Goal: Information Seeking & Learning: Learn about a topic

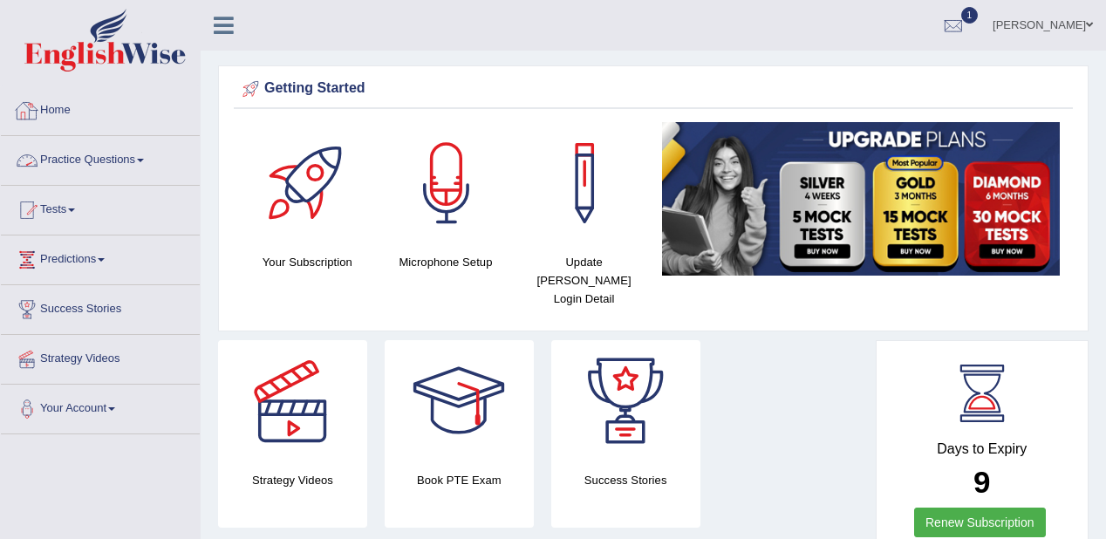
click at [110, 162] on link "Practice Questions" at bounding box center [100, 158] width 199 height 44
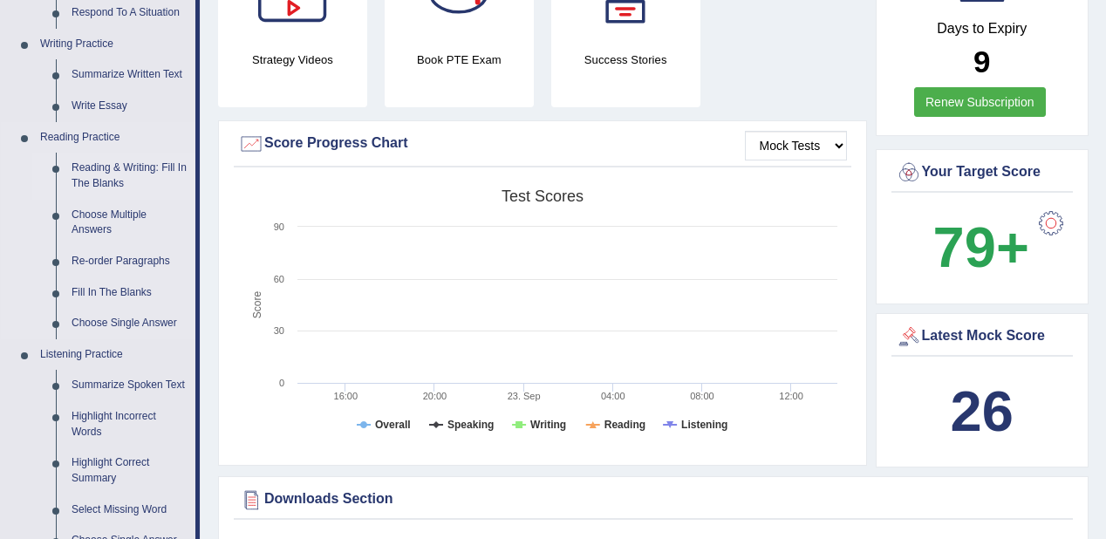
scroll to position [419, 0]
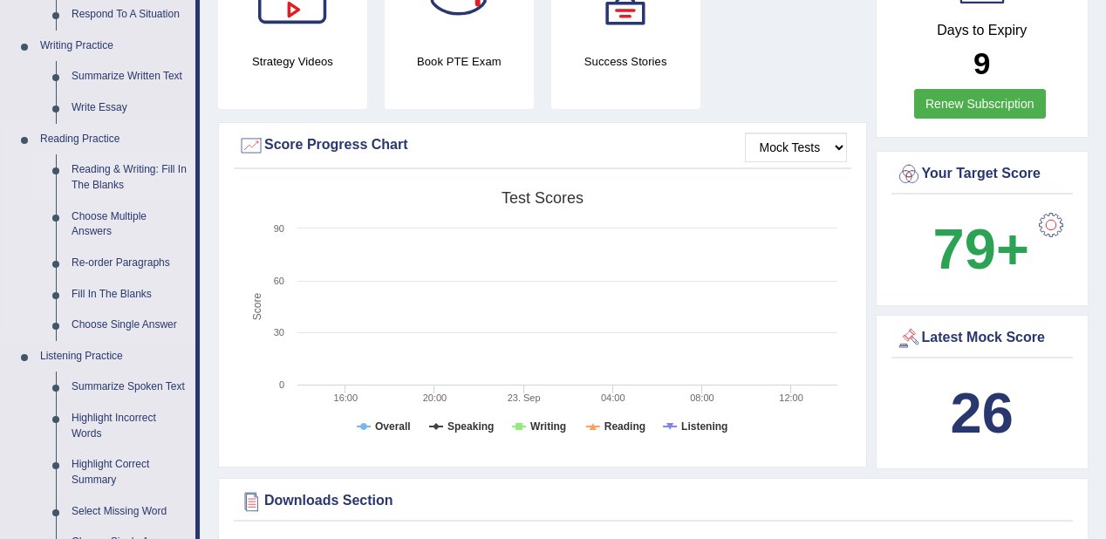
click at [94, 163] on link "Reading & Writing: Fill In The Blanks" at bounding box center [130, 177] width 132 height 46
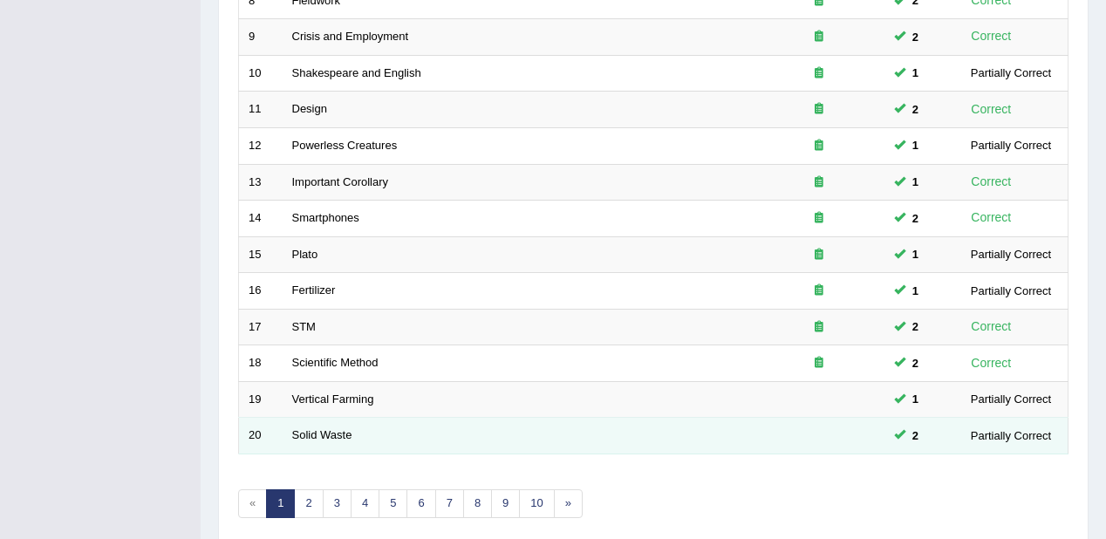
scroll to position [611, 0]
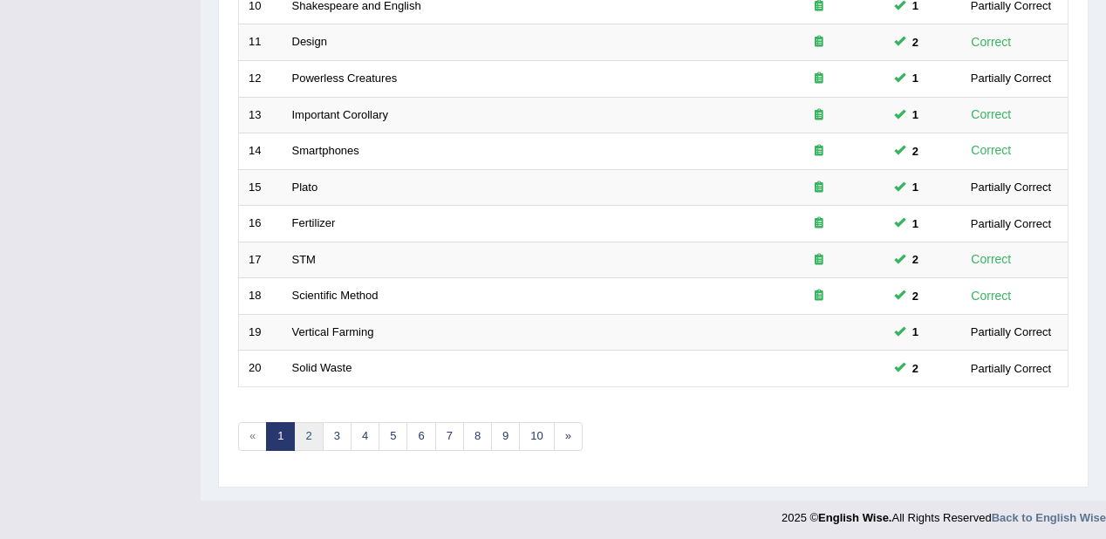
click at [313, 436] on link "2" at bounding box center [308, 436] width 29 height 29
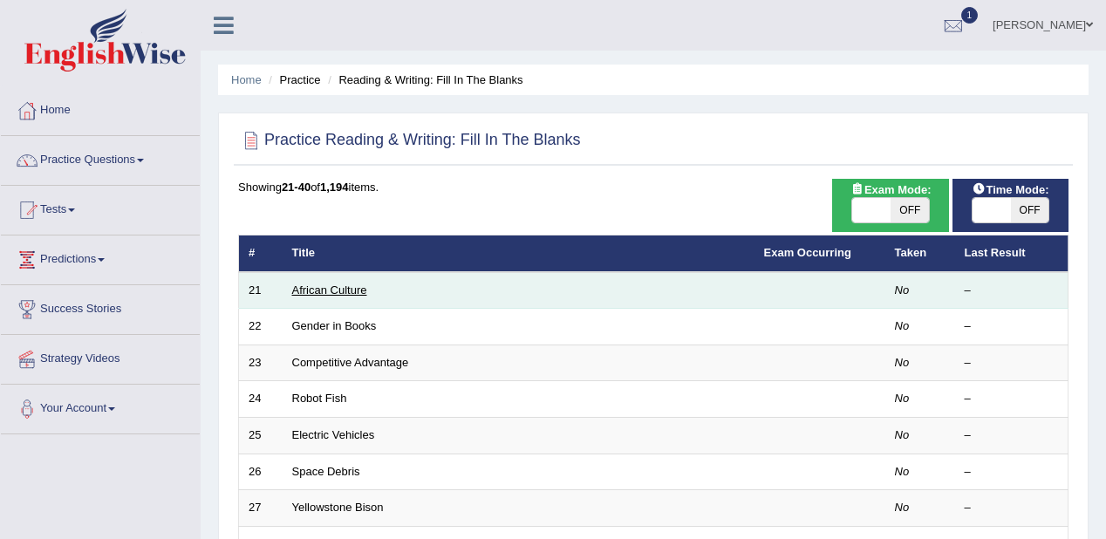
click at [318, 290] on link "African Culture" at bounding box center [329, 290] width 75 height 13
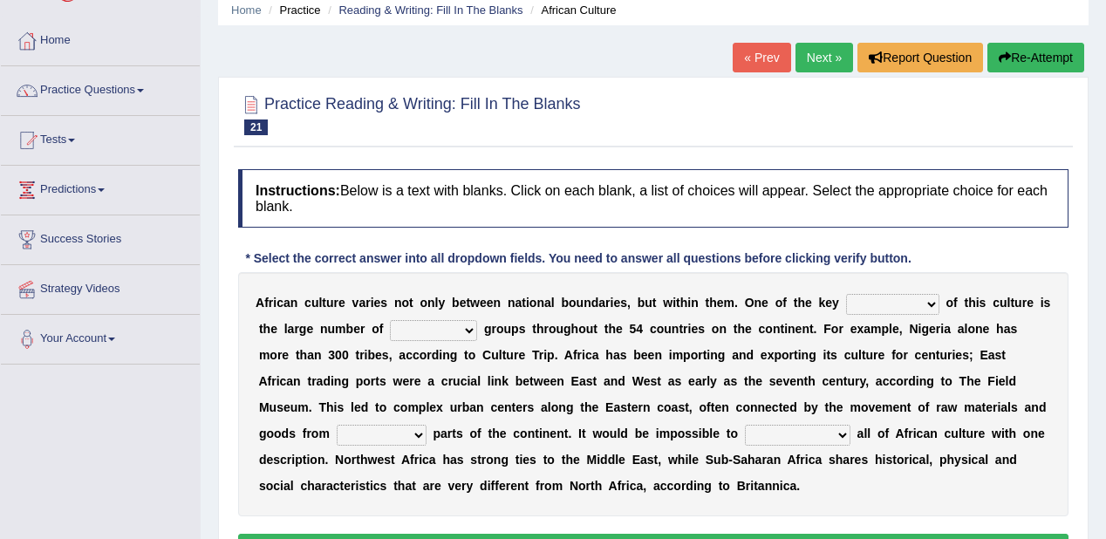
scroll to position [140, 0]
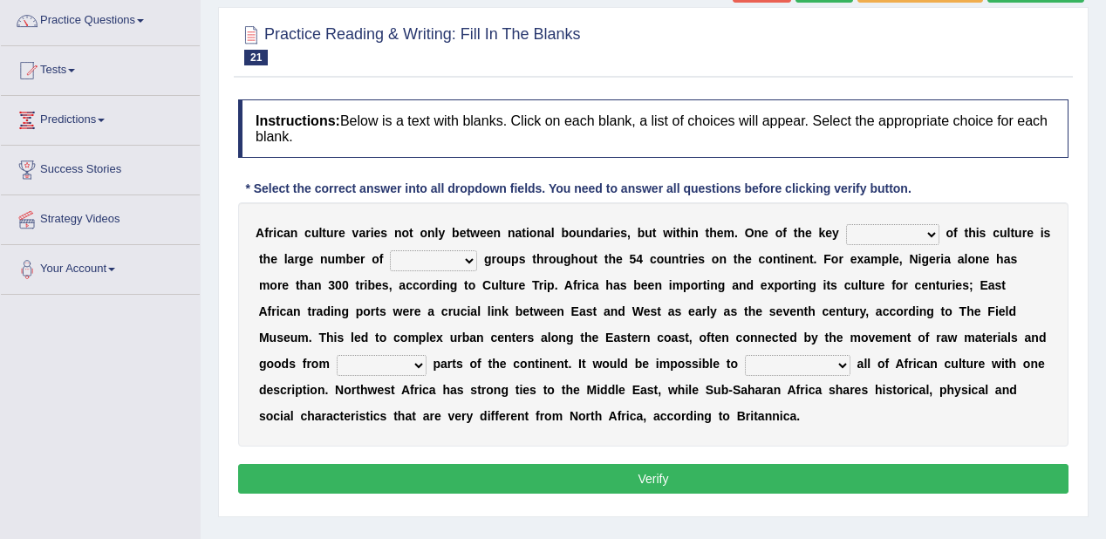
click at [926, 229] on select "conjectures features issues doubts" at bounding box center [892, 234] width 93 height 21
select select "conjectures"
click at [846, 224] on select "conjectures features issues doubts" at bounding box center [892, 234] width 93 height 21
click at [471, 256] on select "ethic ethnic eugenic epic" at bounding box center [433, 260] width 87 height 21
select select "ethnic"
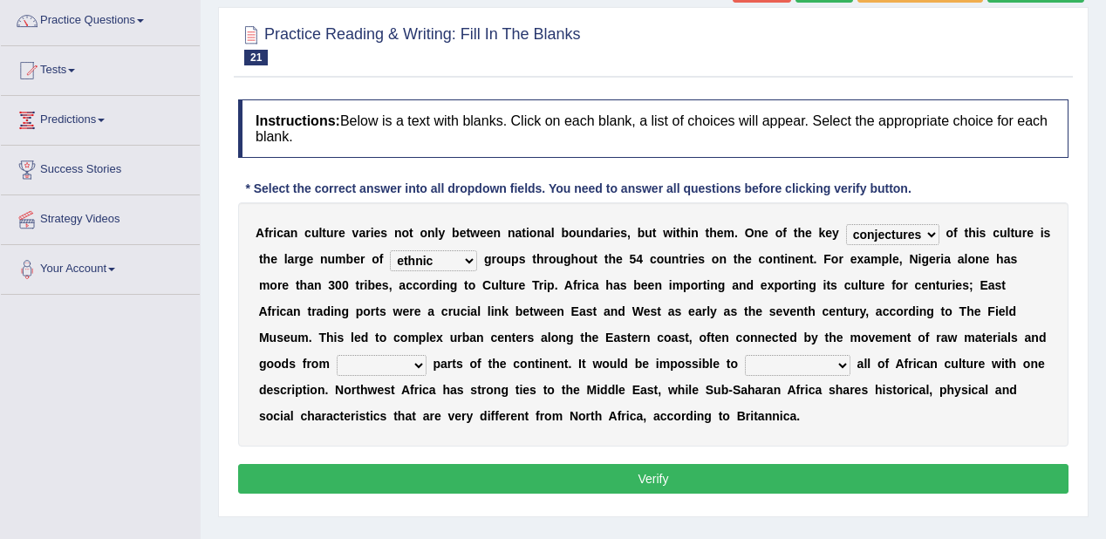
click at [390, 250] on select "ethic ethnic eugenic epic" at bounding box center [433, 260] width 87 height 21
click at [419, 364] on select "forelocked interlocked unlocked landlocked" at bounding box center [382, 365] width 90 height 21
select select "landlocked"
click at [337, 355] on select "forelocked interlocked unlocked landlocked" at bounding box center [382, 365] width 90 height 21
click at [845, 363] on select "characterize conceptualize symbolize synthesize" at bounding box center [798, 365] width 106 height 21
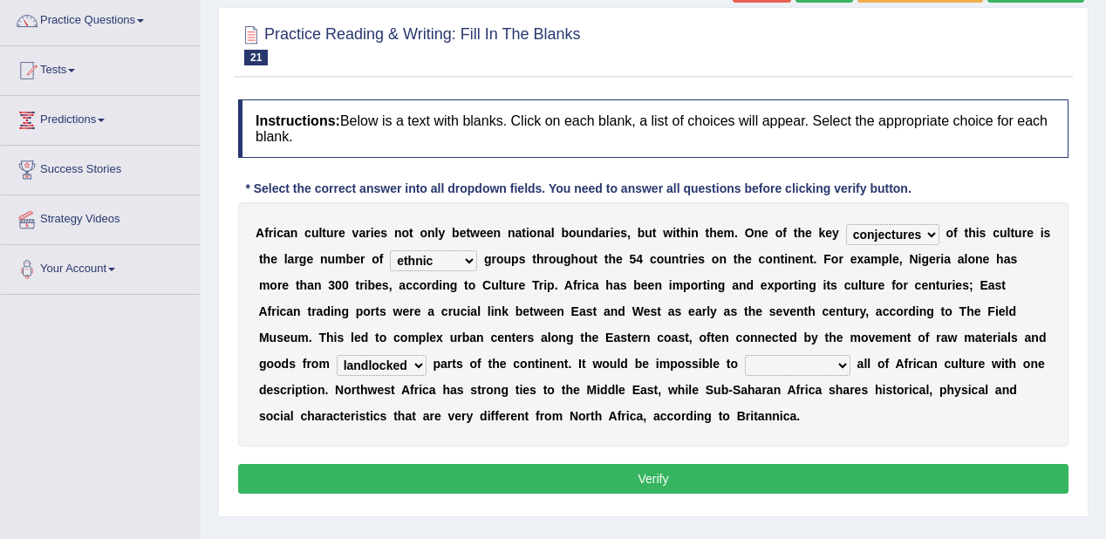
select select "symbolize"
click at [745, 355] on select "characterize conceptualize symbolize synthesize" at bounding box center [798, 365] width 106 height 21
click at [851, 366] on b at bounding box center [854, 364] width 7 height 14
click at [840, 358] on select "characterize conceptualize symbolize synthesize" at bounding box center [798, 365] width 106 height 21
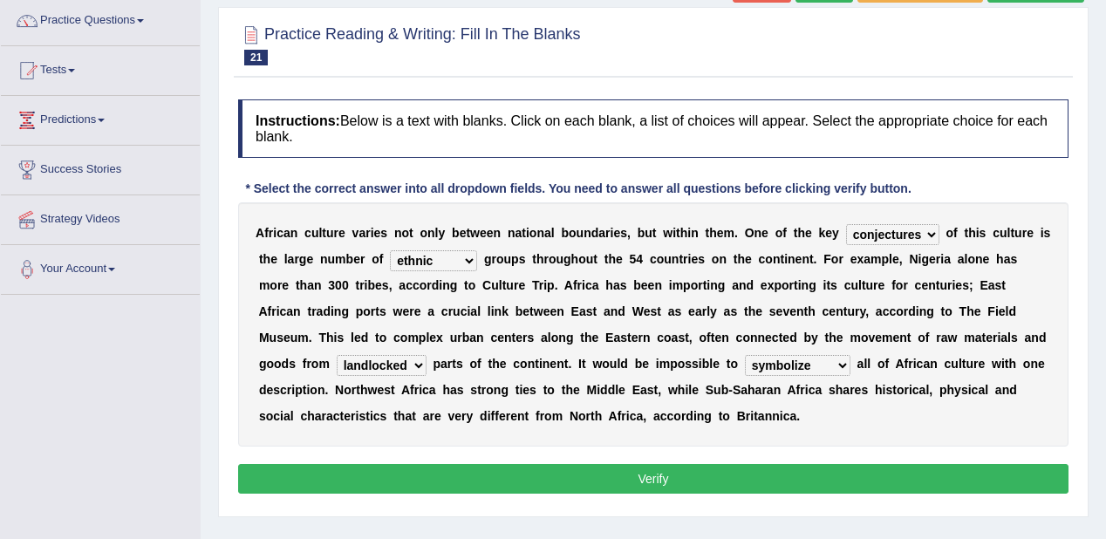
click at [653, 493] on div "Instructions: Below is a text with blanks. Click on each blank, a list of choic…" at bounding box center [653, 299] width 839 height 417
click at [653, 474] on button "Verify" at bounding box center [653, 479] width 831 height 30
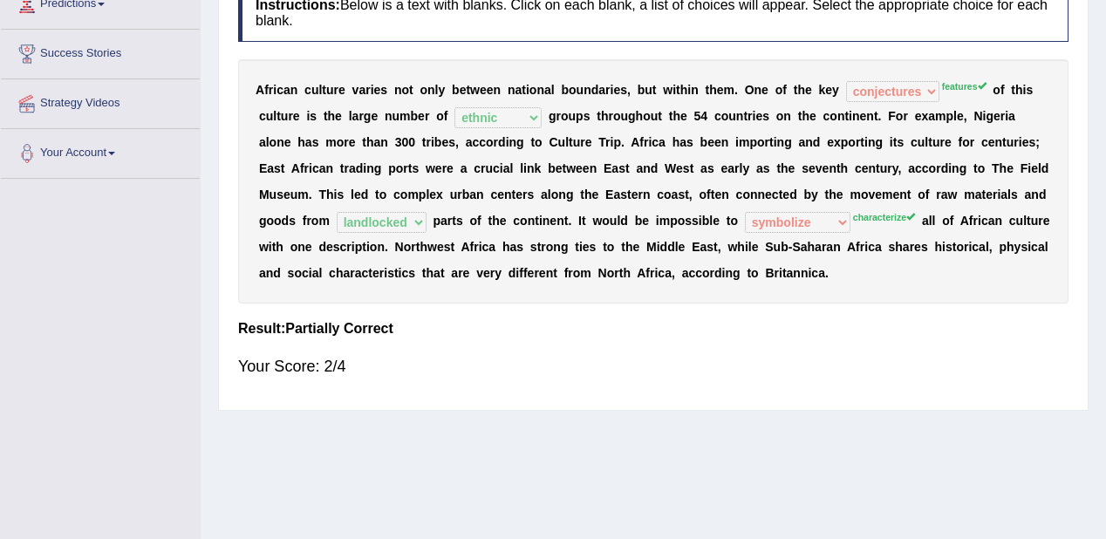
scroll to position [70, 0]
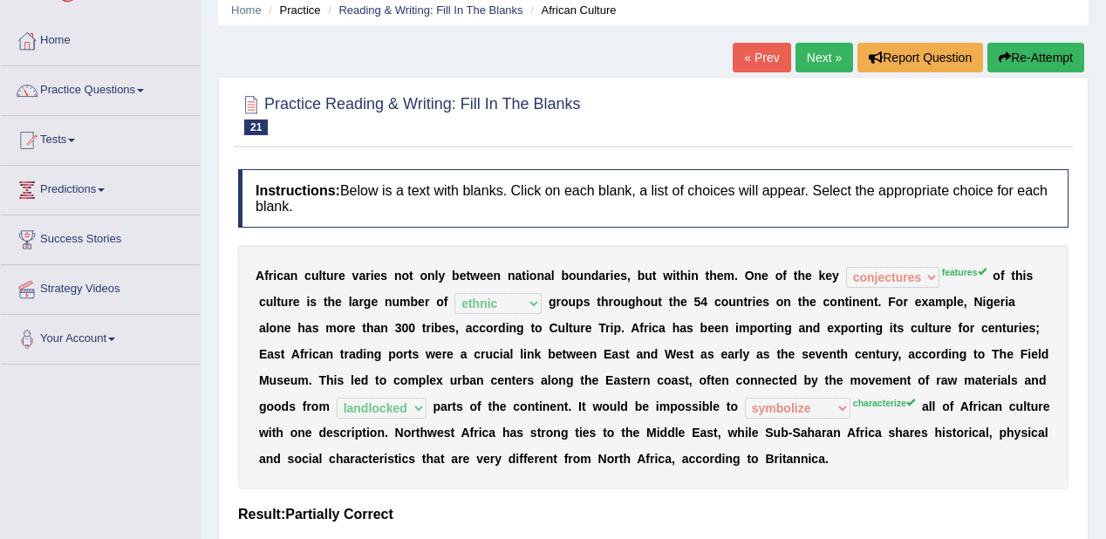
click at [821, 48] on link "Next »" at bounding box center [825, 58] width 58 height 30
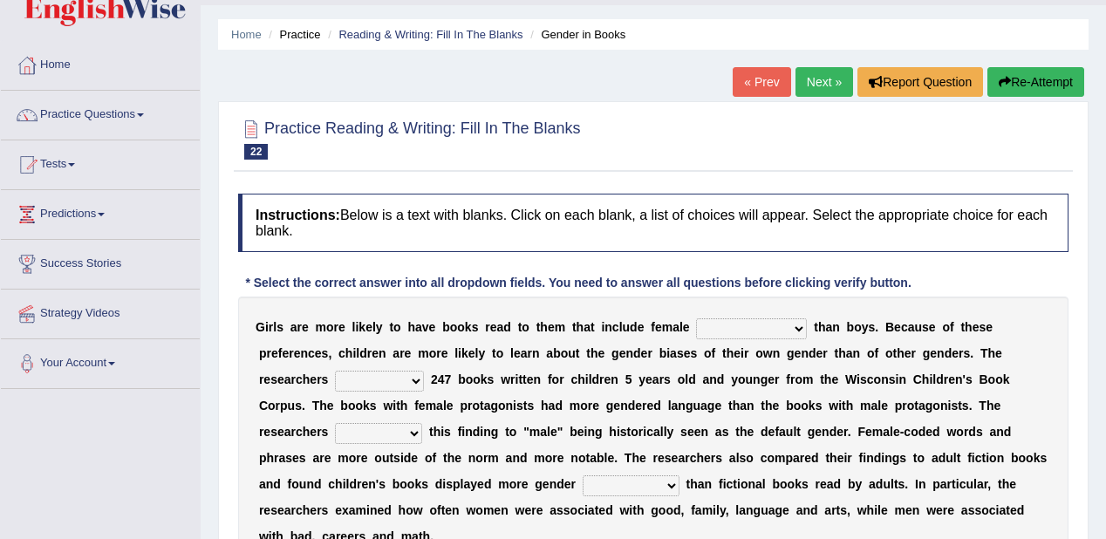
scroll to position [140, 0]
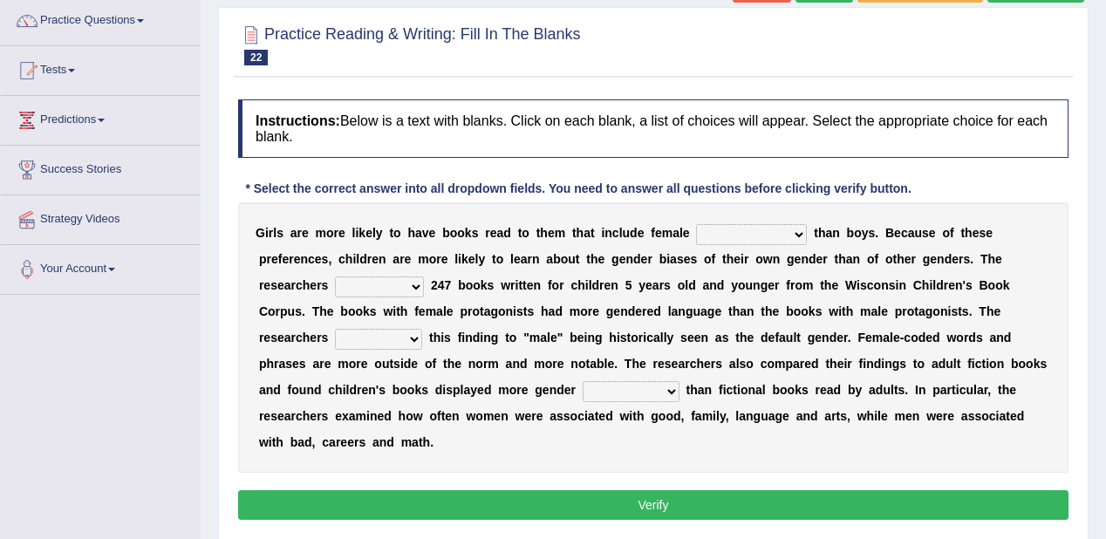
click at [796, 230] on select "protagonists cosmogonists agonists expressionists" at bounding box center [751, 234] width 111 height 21
select select "cosmogonists"
click at [696, 224] on select "protagonists cosmogonists agonists expressionists" at bounding box center [751, 234] width 111 height 21
click at [419, 284] on select "hydrolyzed paralyzed catalyzed analyzed" at bounding box center [379, 287] width 89 height 21
select select "analyzed"
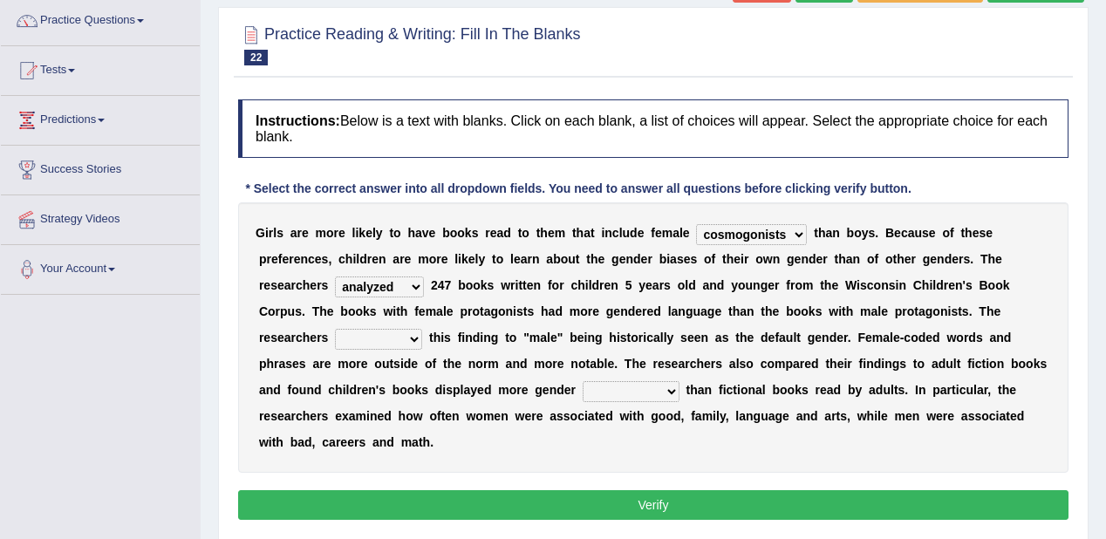
click at [335, 277] on select "hydrolyzed paralyzed catalyzed analyzed" at bounding box center [379, 287] width 89 height 21
click at [409, 337] on select "contribute tribute distribute attribute" at bounding box center [378, 339] width 87 height 21
select select "contribute"
click at [335, 329] on select "contribute tribute distribute attribute" at bounding box center [378, 339] width 87 height 21
click at [667, 389] on select "stereotypes teletypes prototypes electrotypes" at bounding box center [631, 391] width 97 height 21
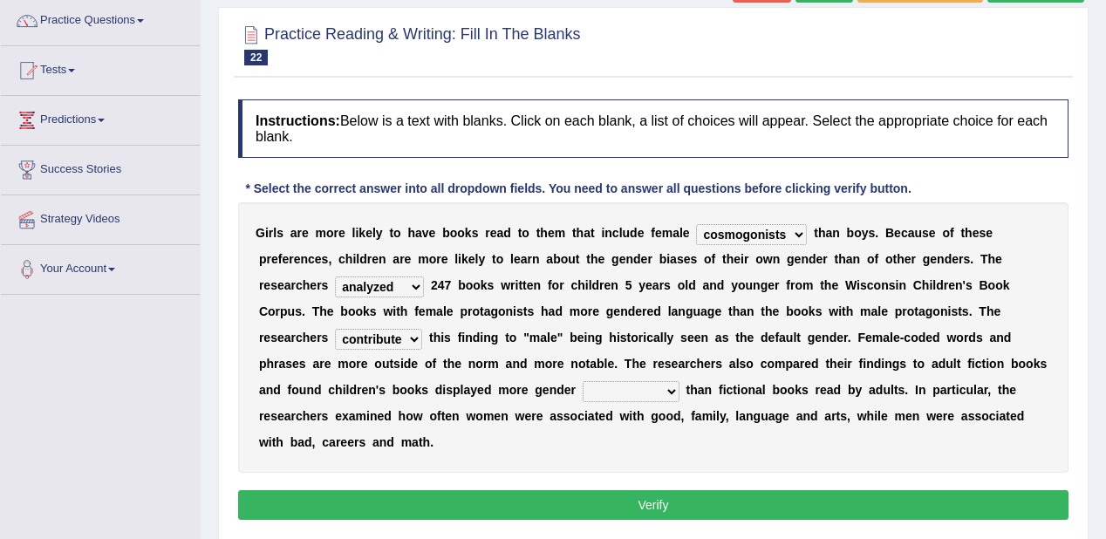
select select "stereotypes"
click at [583, 381] on select "stereotypes teletypes prototypes electrotypes" at bounding box center [631, 391] width 97 height 21
click at [620, 509] on button "Verify" at bounding box center [653, 505] width 831 height 30
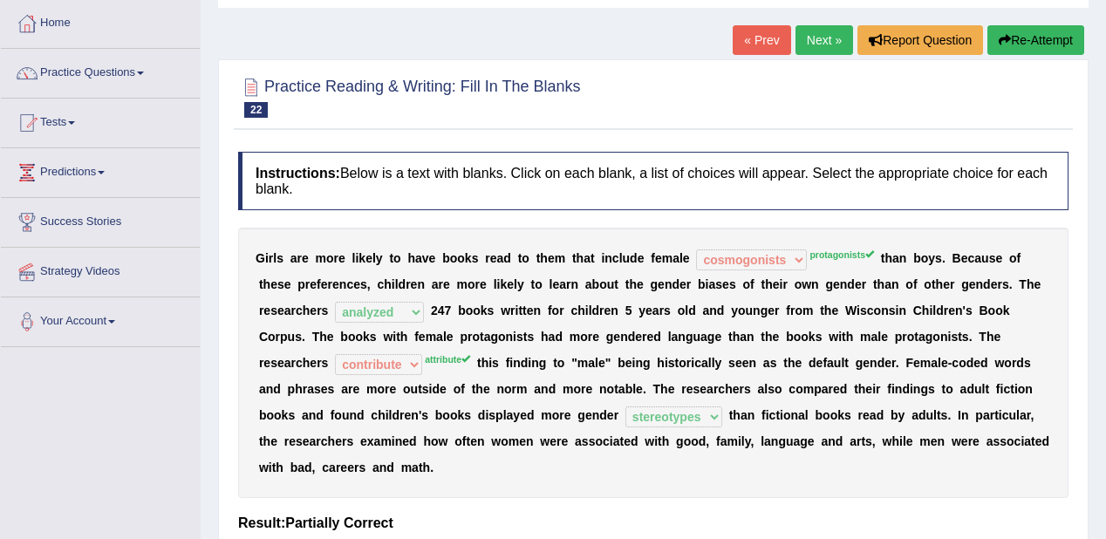
scroll to position [0, 0]
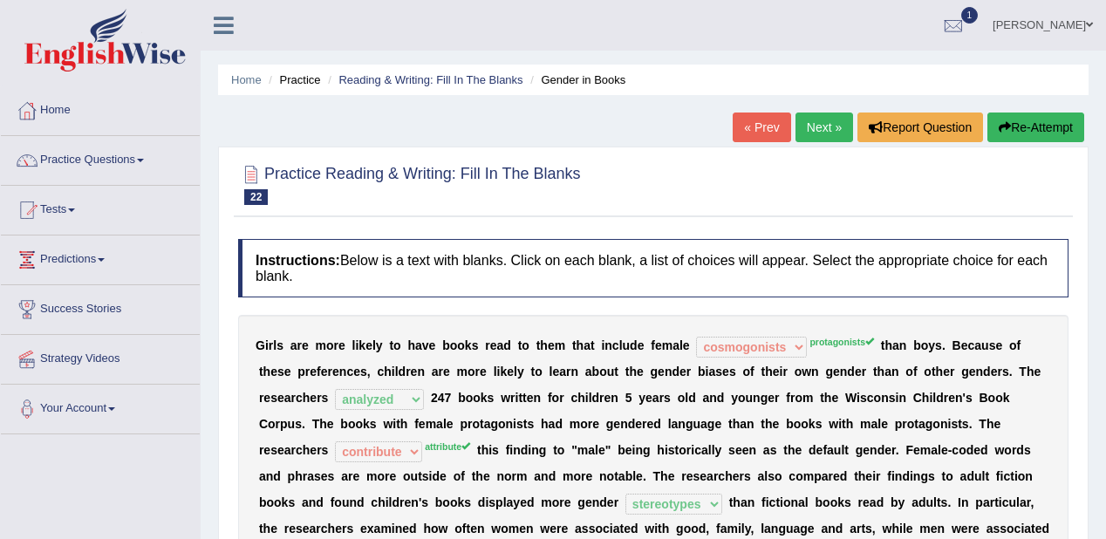
click at [804, 128] on link "Next »" at bounding box center [825, 128] width 58 height 30
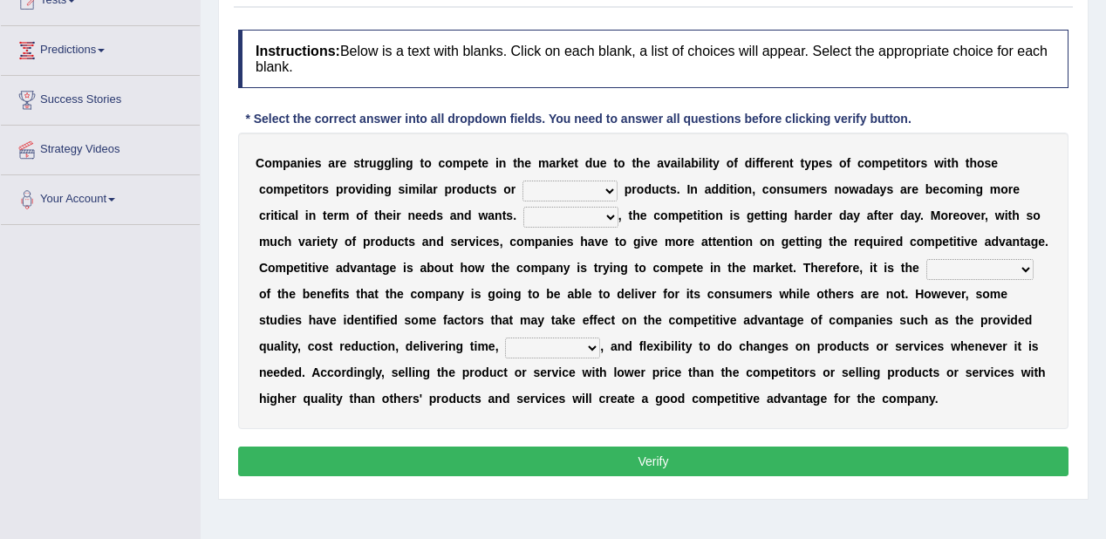
click at [609, 185] on select "constitution restitution substitution institution" at bounding box center [570, 191] width 95 height 21
select select "substitution"
click at [523, 181] on select "constitution restitution substitution institution" at bounding box center [570, 191] width 95 height 21
click at [614, 216] on select "However Instead Additionally Therefore" at bounding box center [570, 217] width 95 height 21
select select "However"
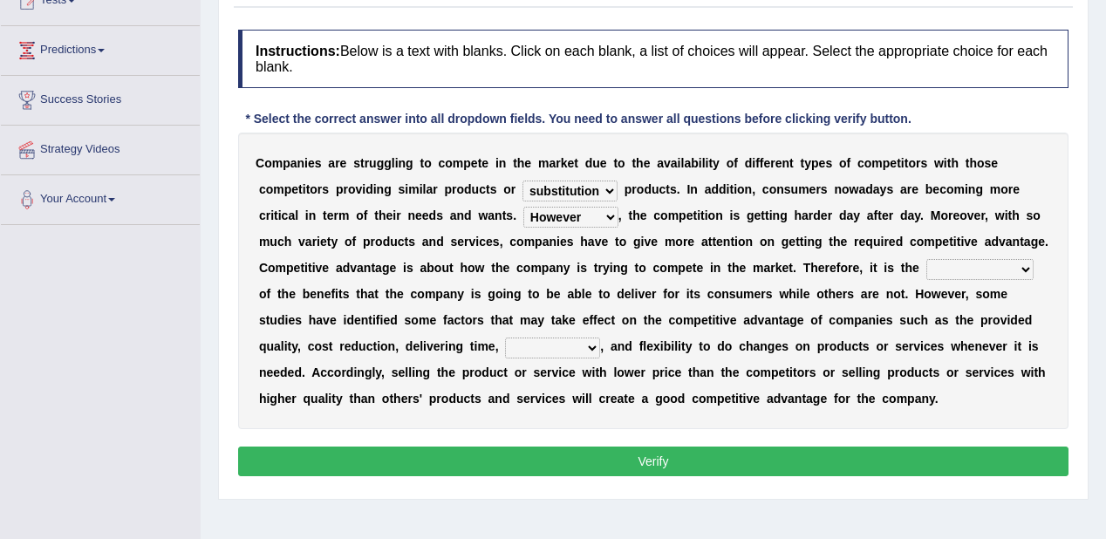
click at [523, 207] on select "However Instead Additionally Therefore" at bounding box center [570, 217] width 95 height 21
click at [1026, 267] on select "dissemination ordination determination incarnation" at bounding box center [979, 269] width 107 height 21
select select "dissemination"
click at [926, 259] on select "dissemination ordination determination incarnation" at bounding box center [979, 269] width 107 height 21
click at [538, 347] on select "captivation aggregation deprivation innovation" at bounding box center [552, 348] width 95 height 21
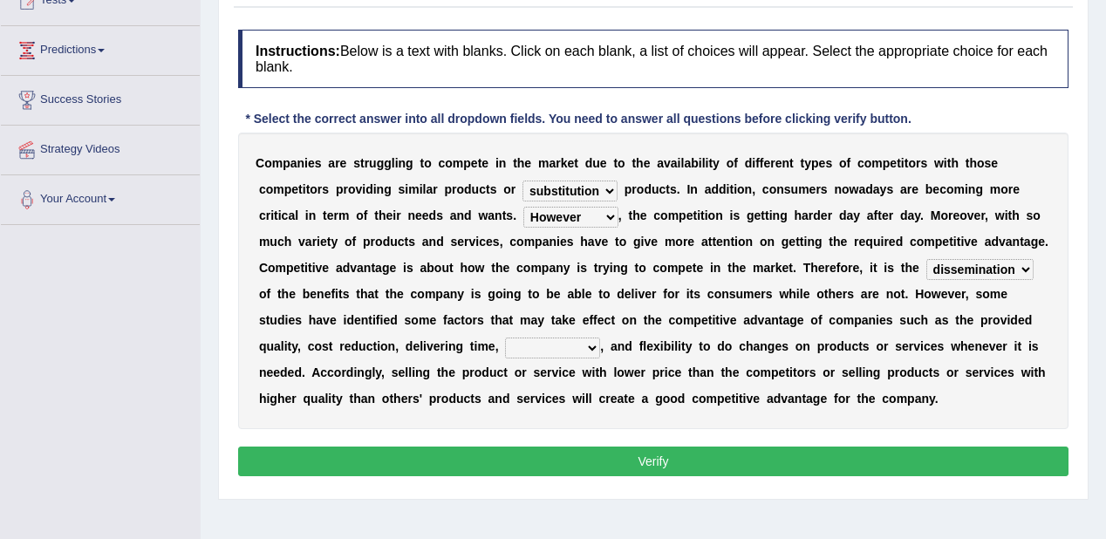
select select "deprivation"
click at [505, 338] on select "captivation aggregation deprivation innovation" at bounding box center [552, 348] width 95 height 21
click at [568, 466] on button "Verify" at bounding box center [653, 462] width 831 height 30
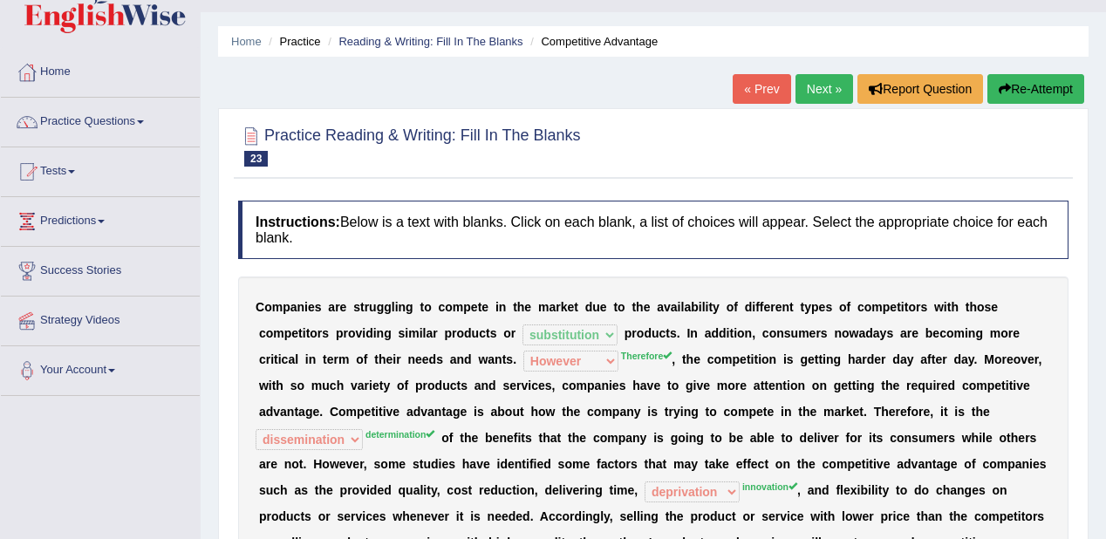
scroll to position [28, 0]
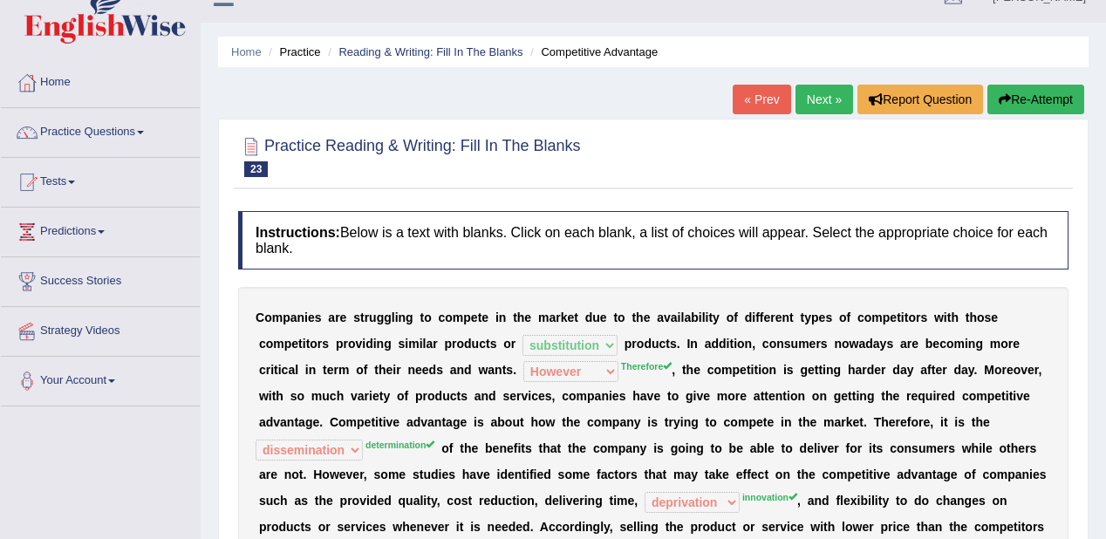
click at [803, 105] on link "Next »" at bounding box center [825, 100] width 58 height 30
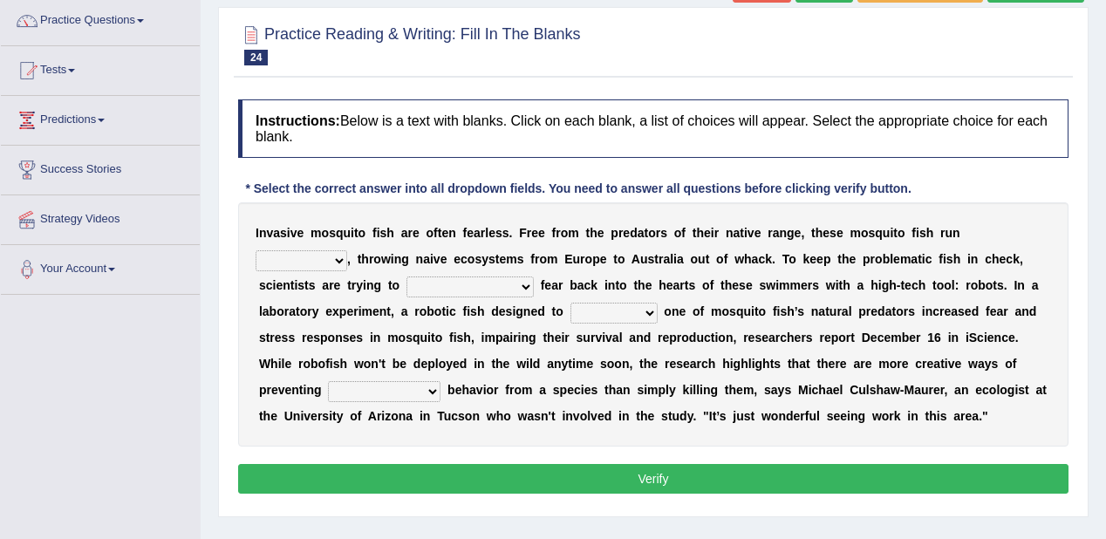
click at [328, 252] on select "occupant flippant rampant concordant" at bounding box center [302, 260] width 92 height 21
select select "occupant"
click at [256, 250] on select "occupant flippant rampant concordant" at bounding box center [302, 260] width 92 height 21
click at [483, 279] on select "accept spike strike drake" at bounding box center [470, 287] width 127 height 21
select select "drake"
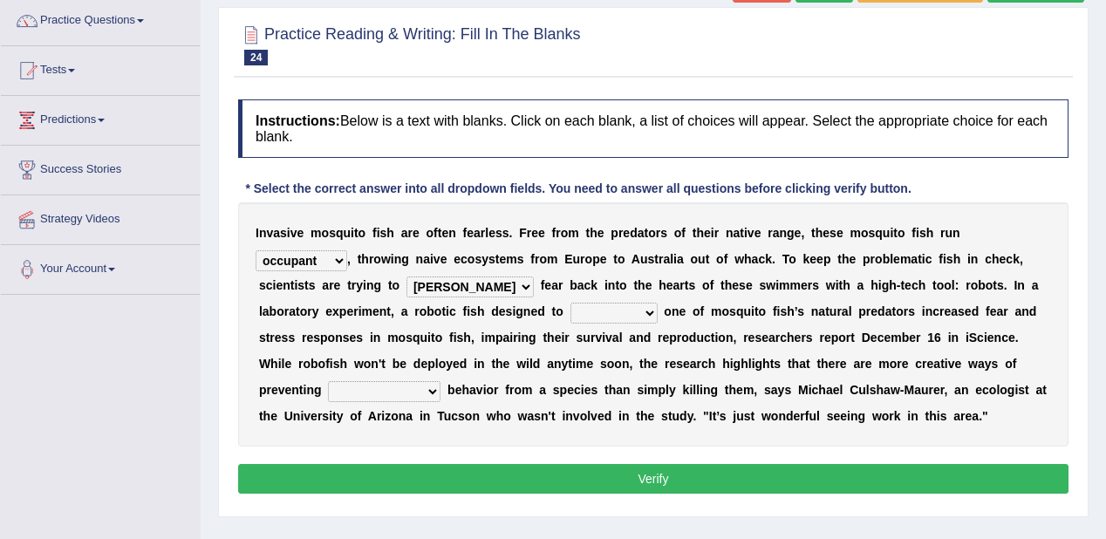
click at [407, 277] on select "accept spike strike drake" at bounding box center [470, 287] width 127 height 21
click at [648, 311] on select "bequest mimic battle conquest" at bounding box center [614, 313] width 87 height 21
select select "conquest"
click at [571, 303] on select "bequest mimic battle conquest" at bounding box center [614, 313] width 87 height 21
click at [436, 388] on select "unprivileged unprecedented uncharted unwanted" at bounding box center [384, 391] width 113 height 21
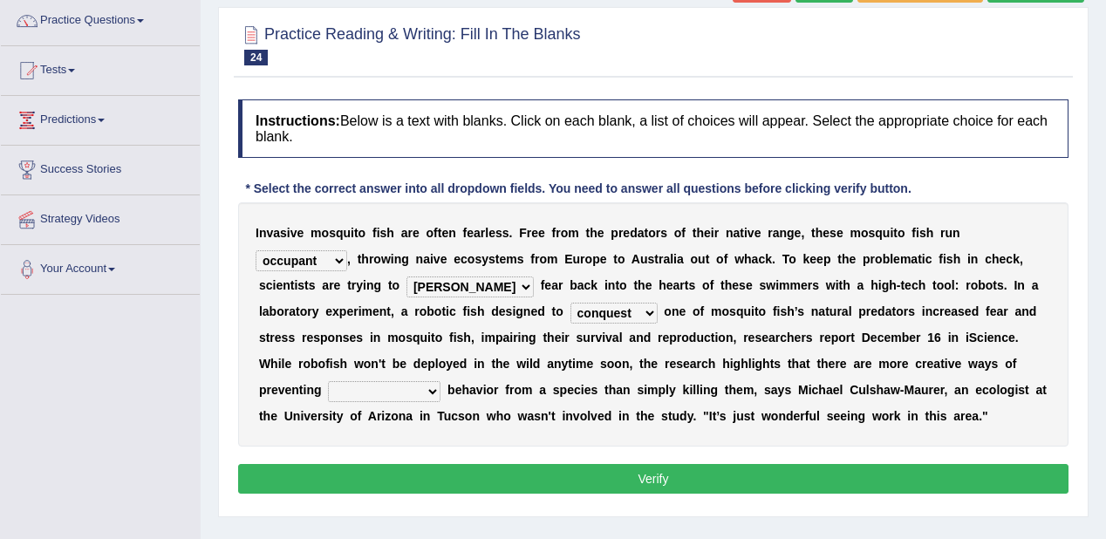
select select "unprivileged"
click at [328, 381] on select "unprivileged unprecedented uncharted unwanted" at bounding box center [384, 391] width 113 height 21
click at [550, 471] on button "Verify" at bounding box center [653, 479] width 831 height 30
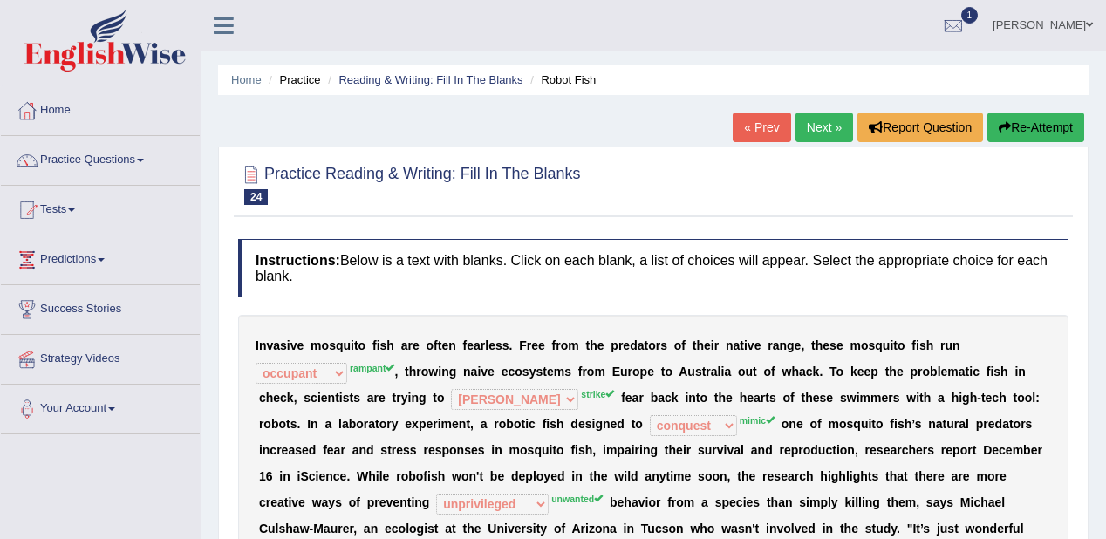
click at [818, 119] on link "Next »" at bounding box center [825, 128] width 58 height 30
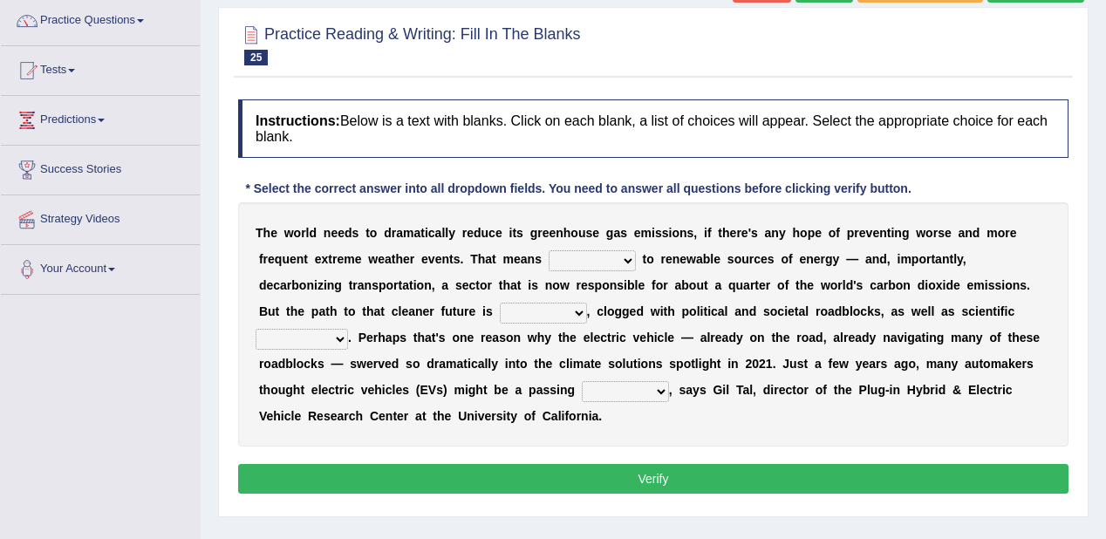
click at [632, 253] on select "grafting drafting crafting shifting" at bounding box center [592, 260] width 87 height 21
select select "shifting"
click at [549, 250] on select "grafting drafting crafting shifting" at bounding box center [592, 260] width 87 height 21
click at [581, 309] on select "daunting daunted daunt dauntless" at bounding box center [543, 313] width 87 height 21
select select "dauntless"
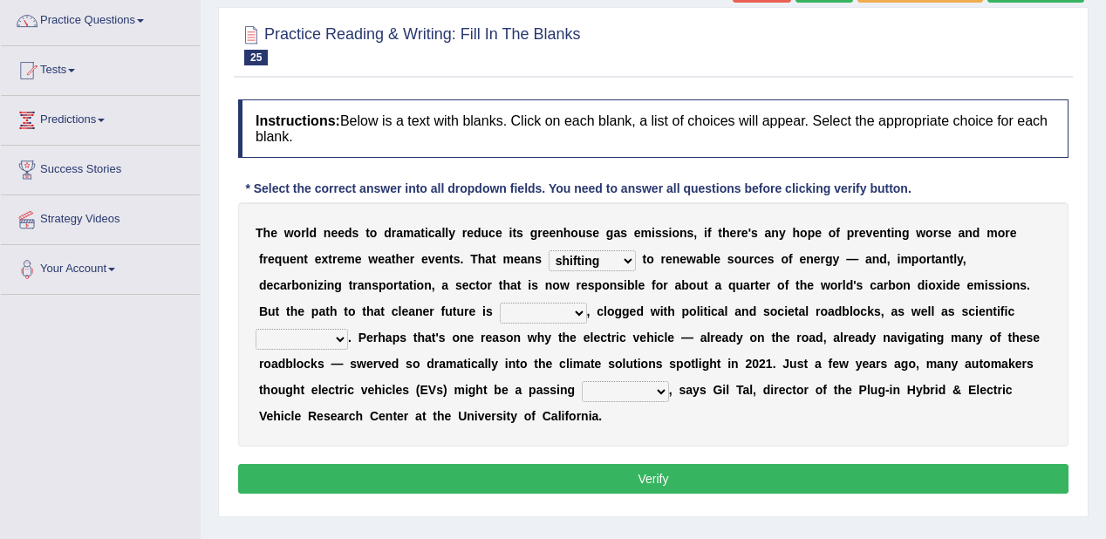
click at [500, 303] on select "daunting daunted daunt dauntless" at bounding box center [543, 313] width 87 height 21
click at [341, 329] on select "spectacles obstacles tentacles receptacles" at bounding box center [302, 339] width 92 height 21
select select "obstacles"
click at [256, 329] on select "spectacles obstacles tentacles receptacles" at bounding box center [302, 339] width 92 height 21
click at [667, 384] on select "fad gad tad lad" at bounding box center [625, 391] width 87 height 21
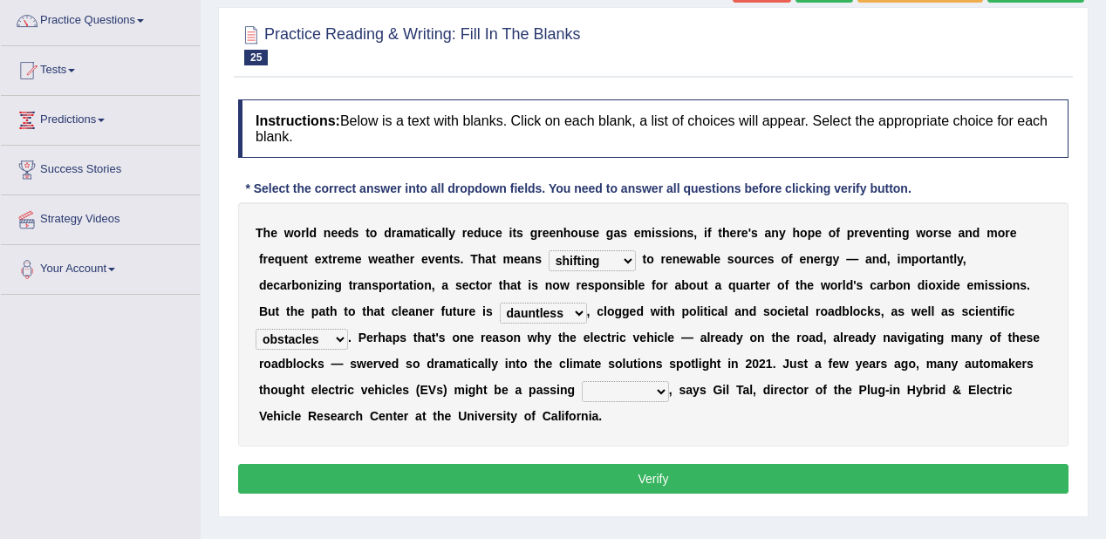
select select "fad"
click at [582, 381] on select "fad gad tad lad" at bounding box center [625, 391] width 87 height 21
click at [608, 473] on button "Verify" at bounding box center [653, 479] width 831 height 30
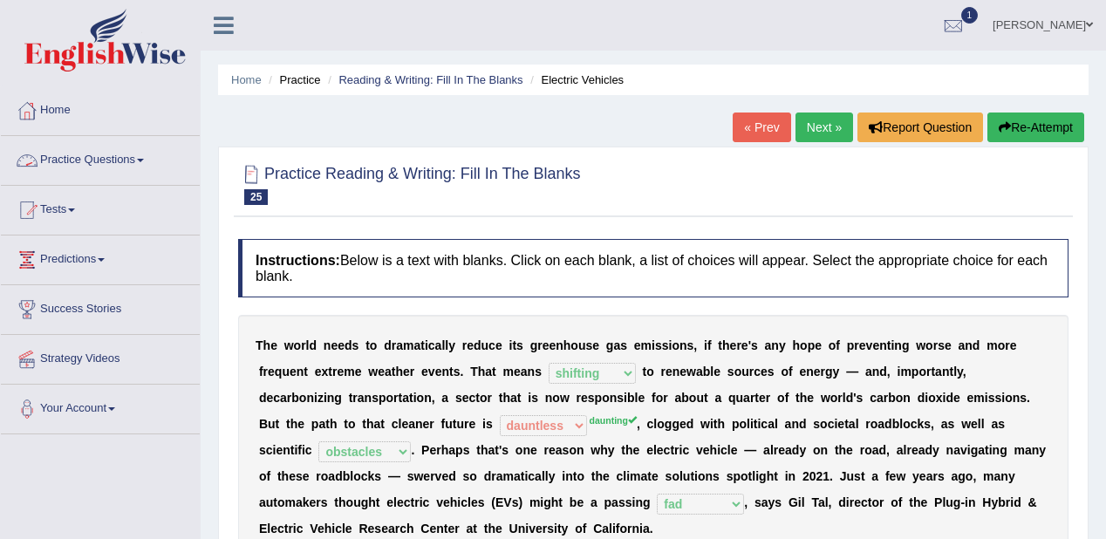
click at [105, 162] on link "Practice Questions" at bounding box center [100, 158] width 199 height 44
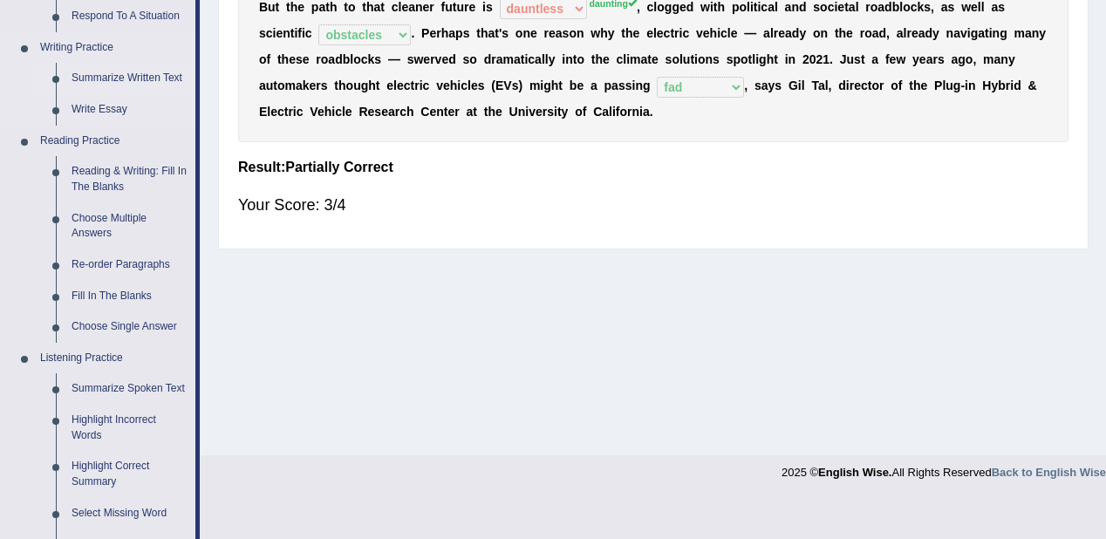
scroll to position [419, 0]
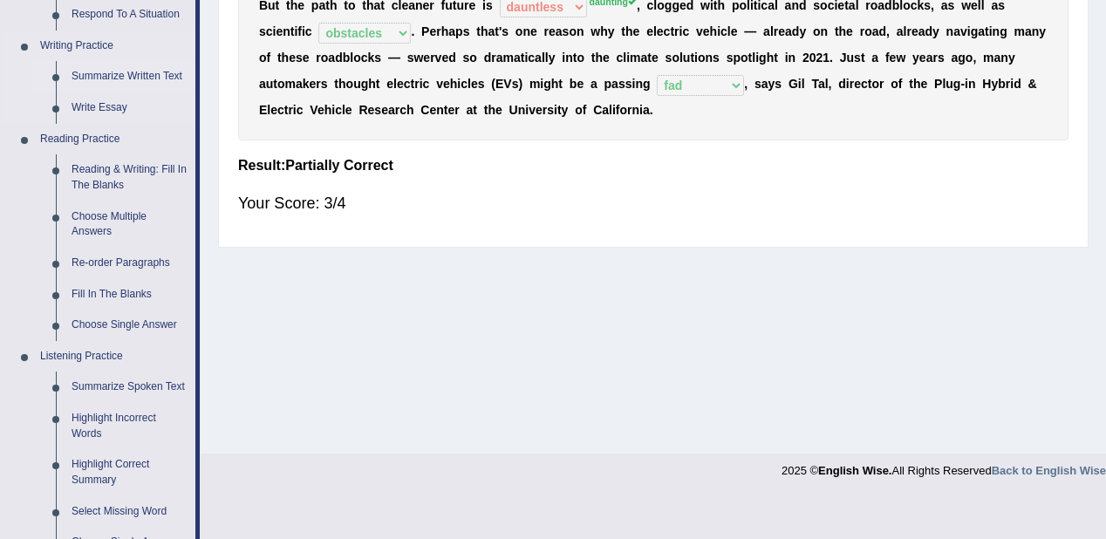
click at [112, 223] on link "Choose Multiple Answers" at bounding box center [130, 225] width 132 height 46
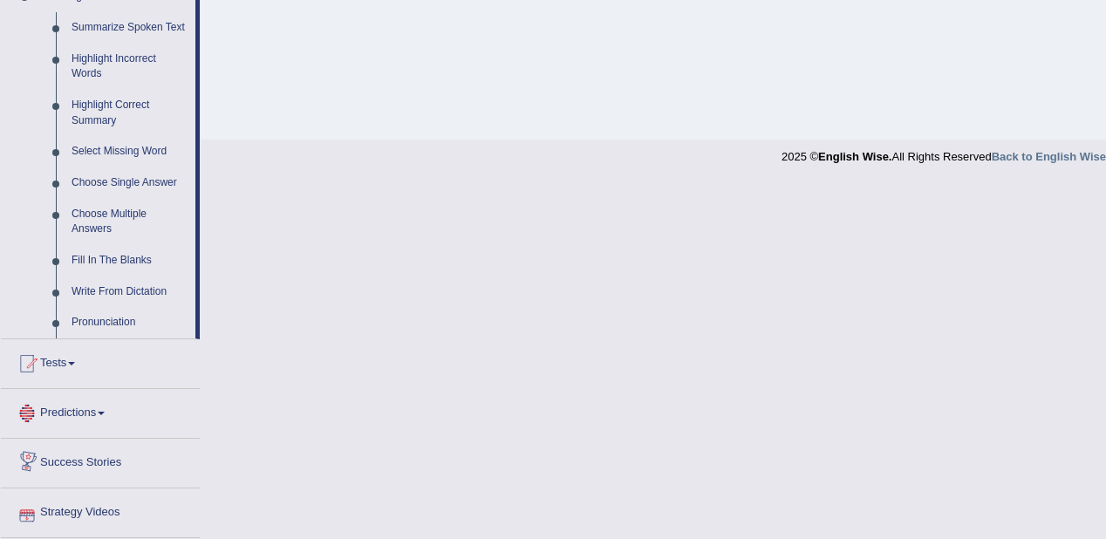
scroll to position [810, 0]
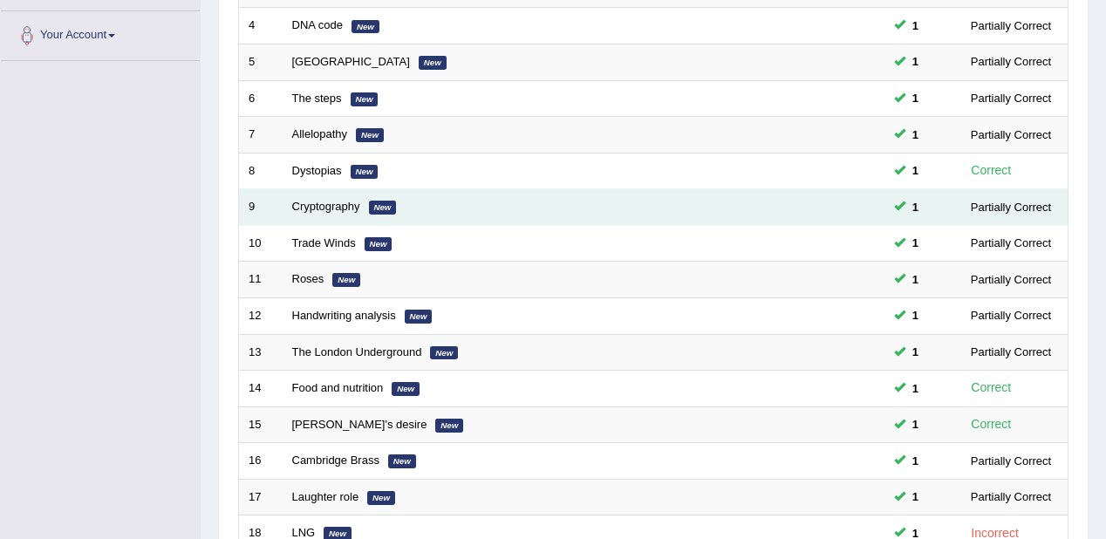
scroll to position [611, 0]
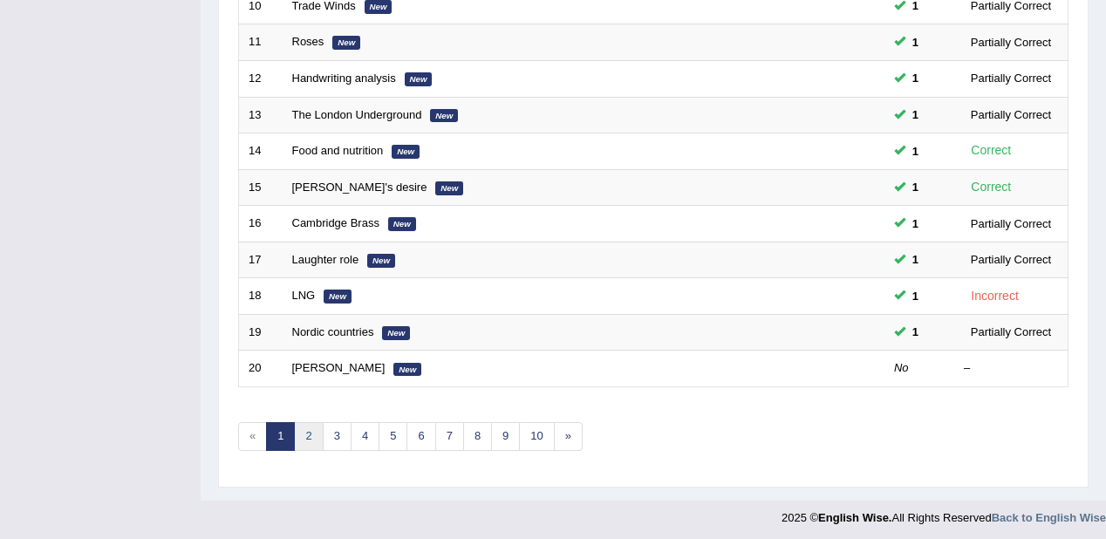
click at [311, 433] on link "2" at bounding box center [308, 436] width 29 height 29
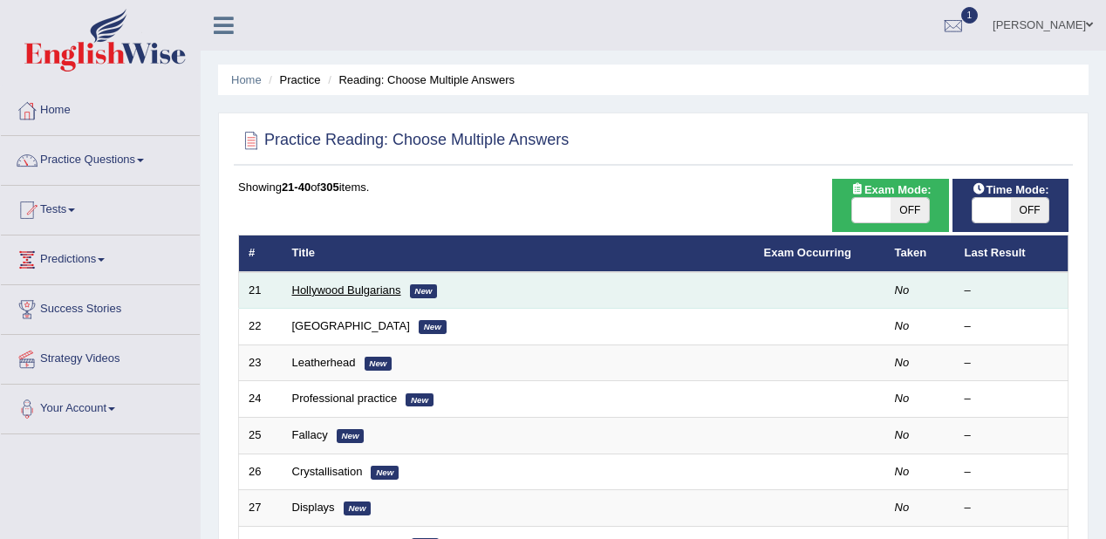
click at [311, 292] on link "Hollywood Bulgarians" at bounding box center [346, 290] width 109 height 13
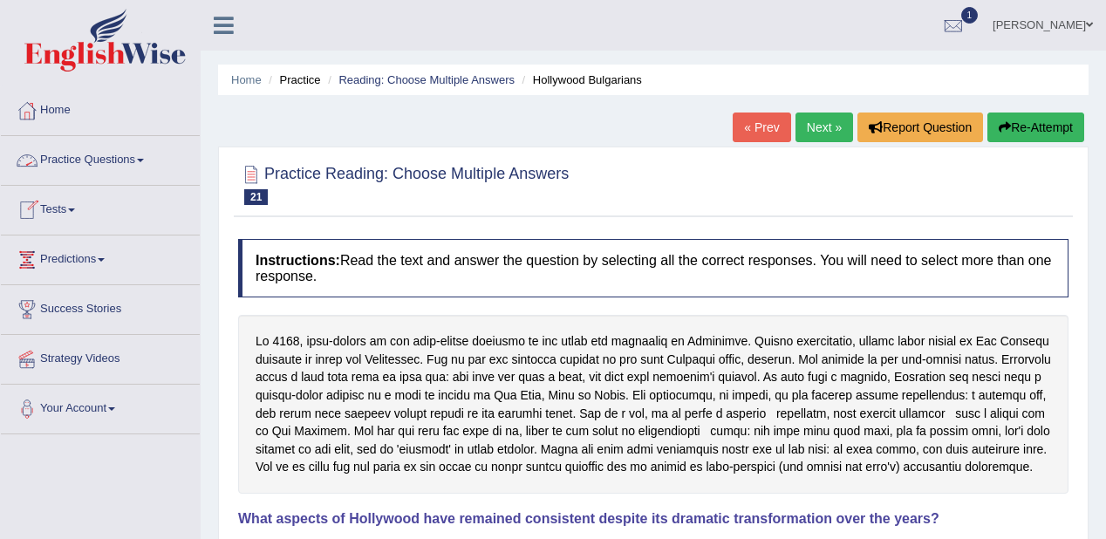
click at [146, 154] on link "Practice Questions" at bounding box center [100, 158] width 199 height 44
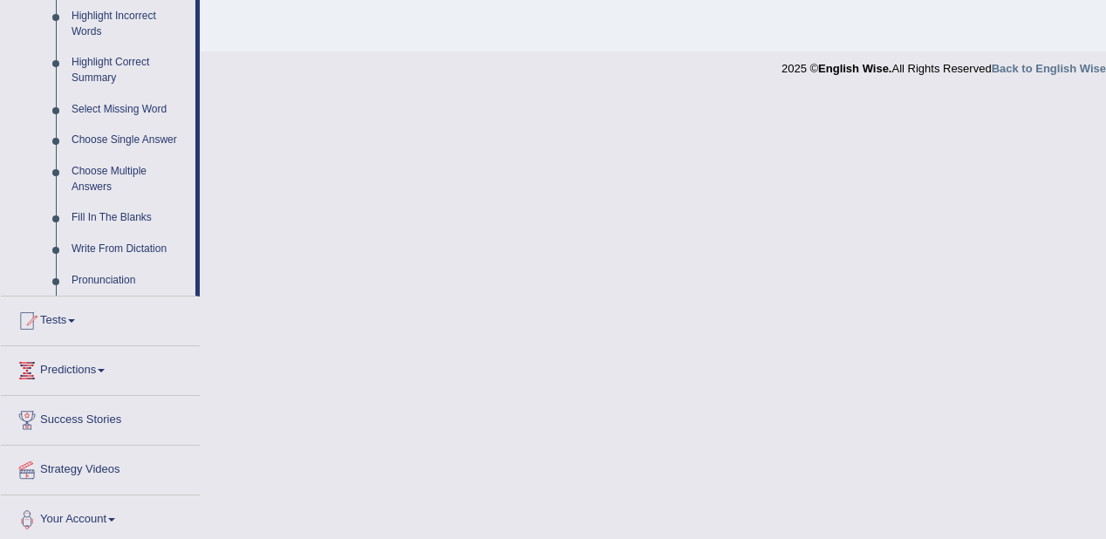
scroll to position [826, 0]
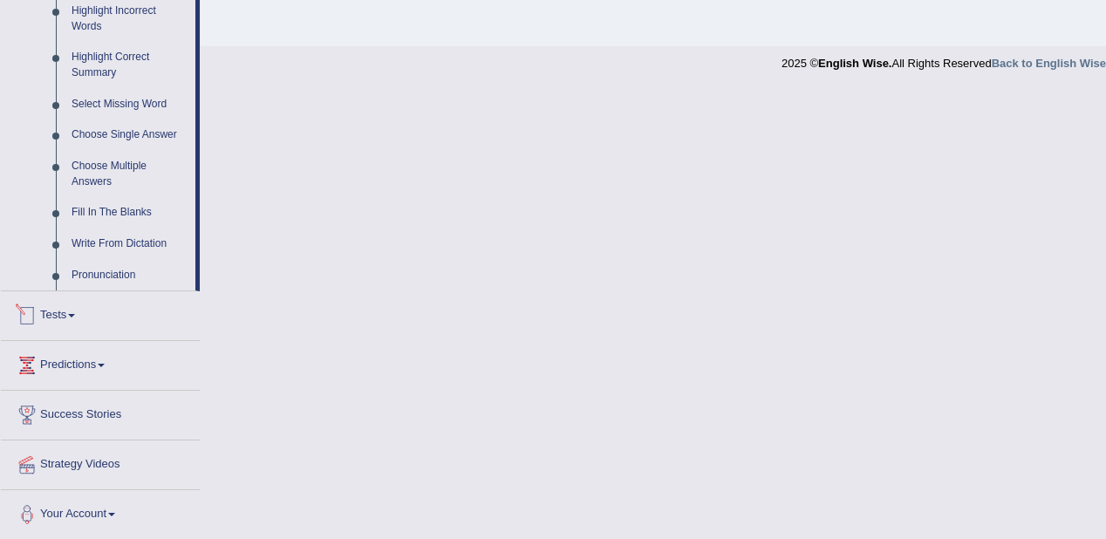
click at [73, 310] on link "Tests" at bounding box center [100, 313] width 199 height 44
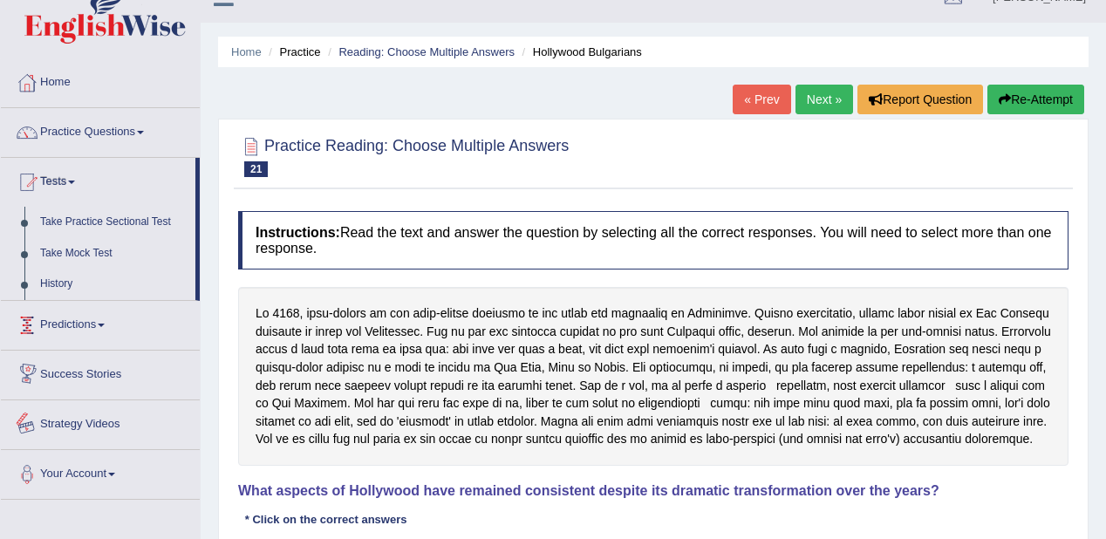
scroll to position [0, 0]
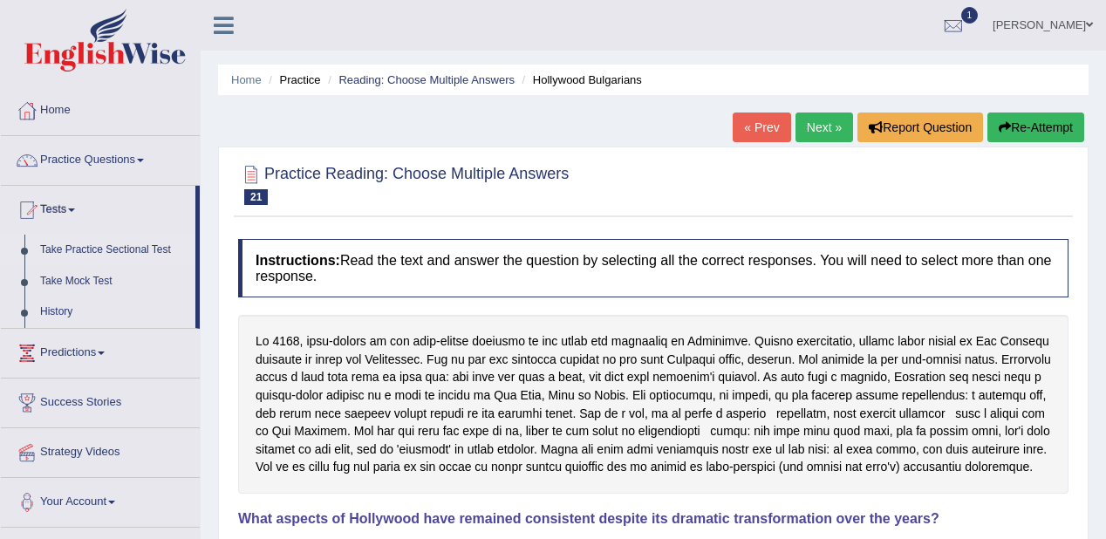
click at [84, 249] on link "Take Practice Sectional Test" at bounding box center [113, 250] width 163 height 31
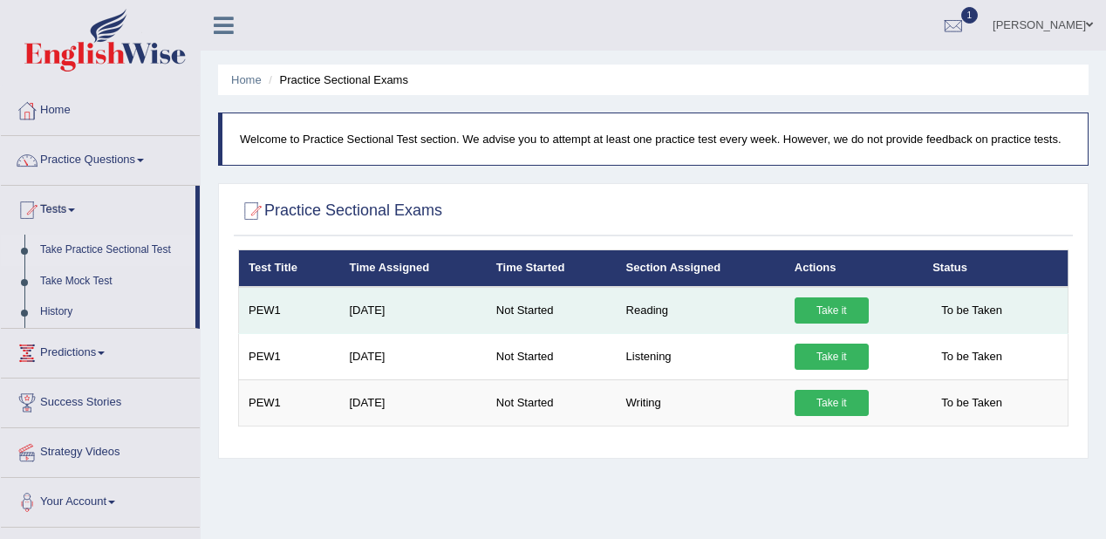
click at [825, 302] on link "Take it" at bounding box center [832, 310] width 74 height 26
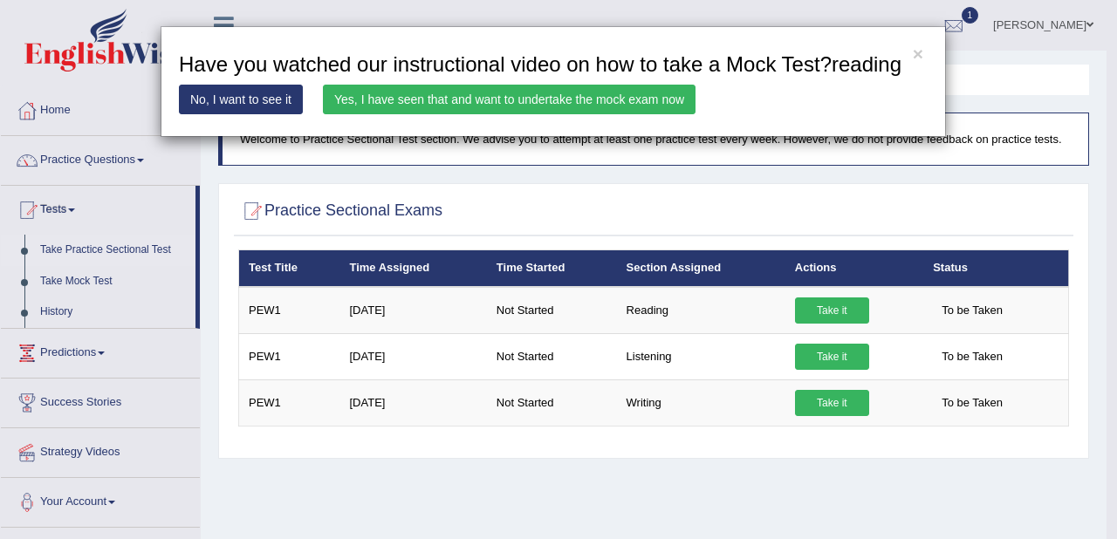
click at [408, 97] on link "Yes, I have seen that and want to undertake the mock exam now" at bounding box center [509, 100] width 373 height 30
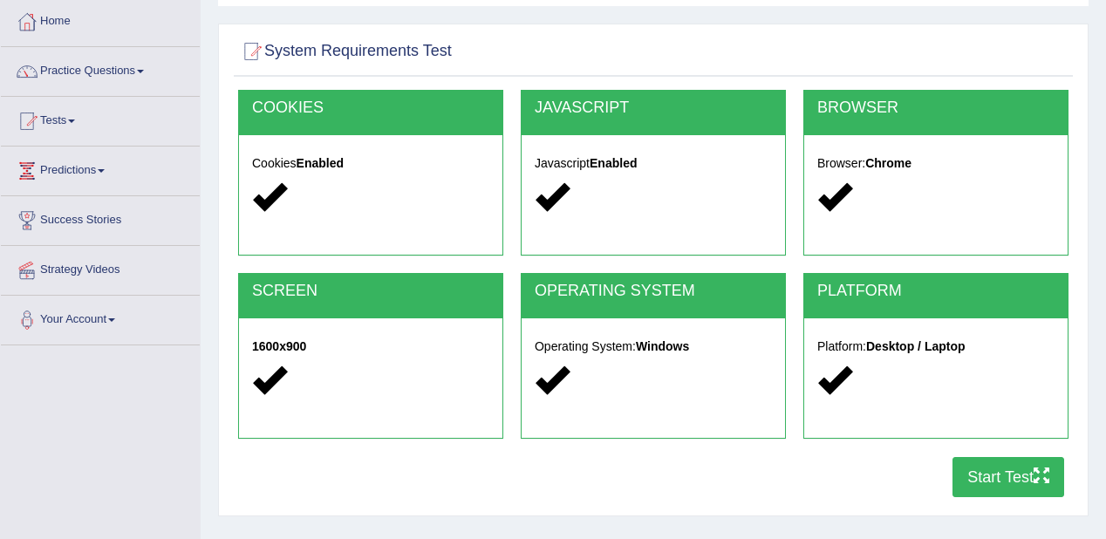
scroll to position [168, 0]
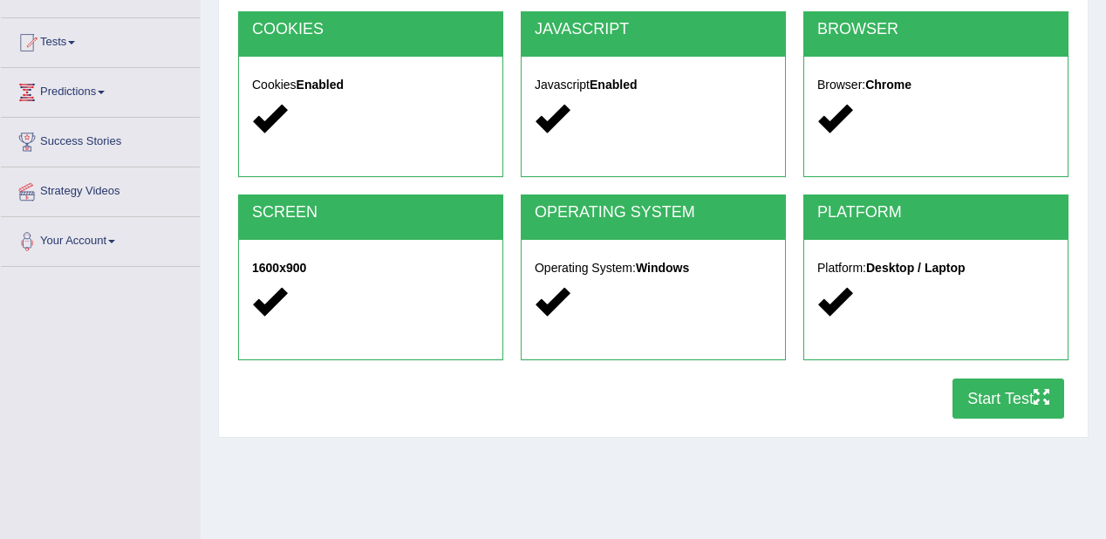
click at [995, 388] on button "Start Test" at bounding box center [1009, 399] width 112 height 40
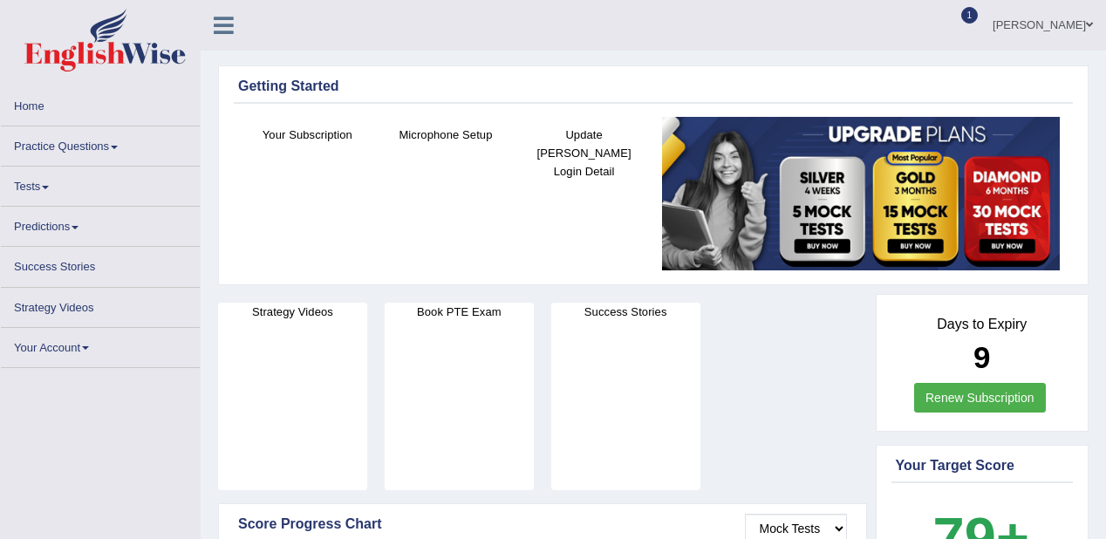
click at [87, 144] on link "Practice Questions" at bounding box center [100, 143] width 199 height 34
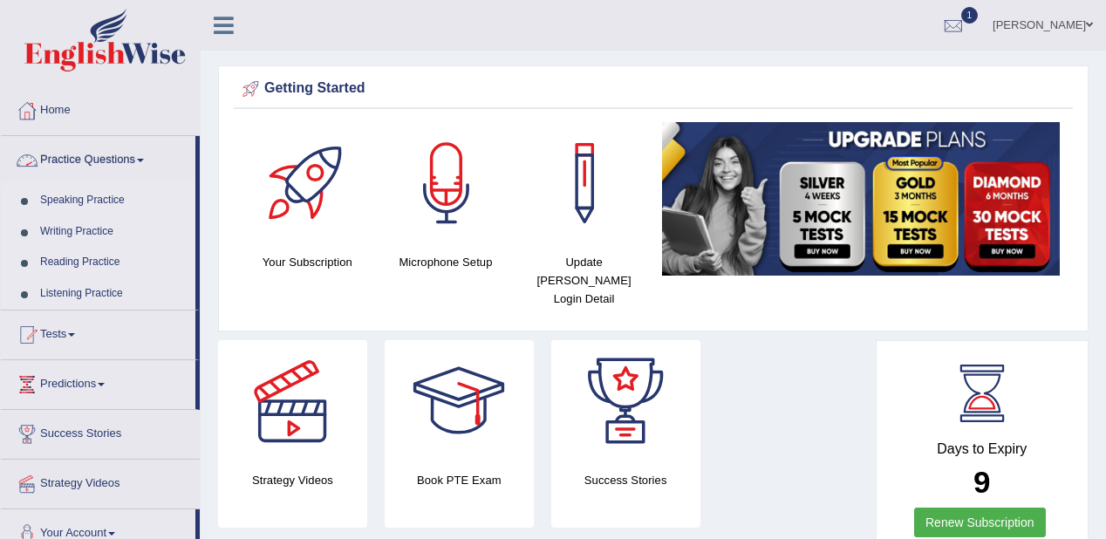
click at [150, 161] on link "Practice Questions" at bounding box center [98, 158] width 195 height 44
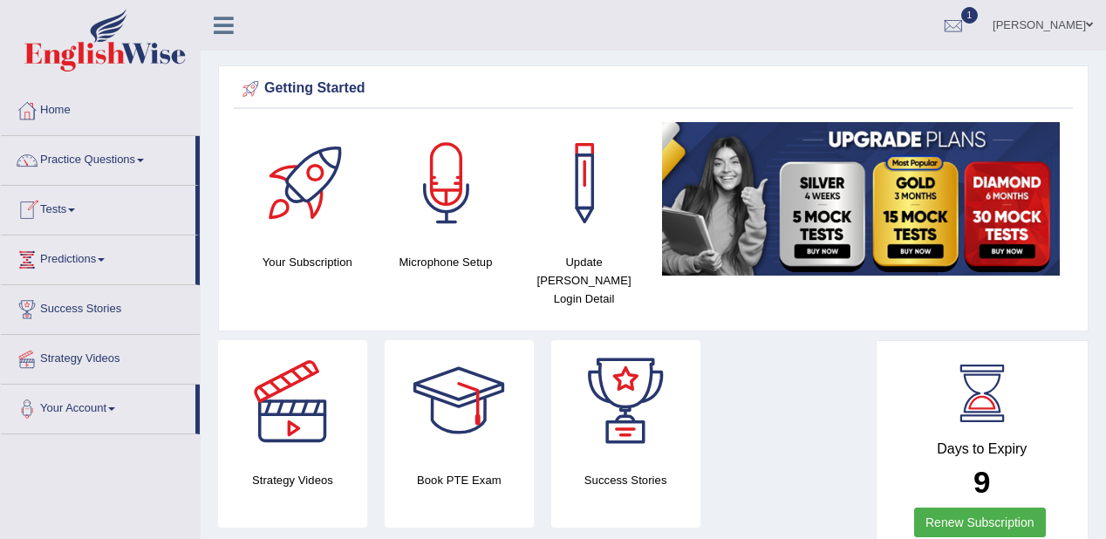
click at [137, 159] on link "Practice Questions" at bounding box center [98, 158] width 195 height 44
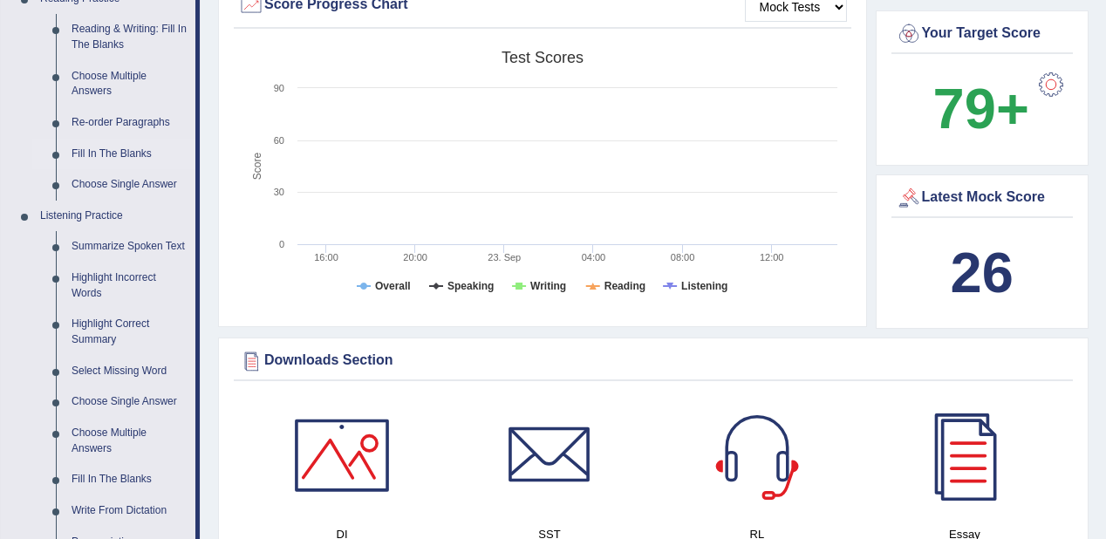
scroll to position [558, 0]
click at [133, 247] on link "Summarize Spoken Text" at bounding box center [130, 247] width 132 height 31
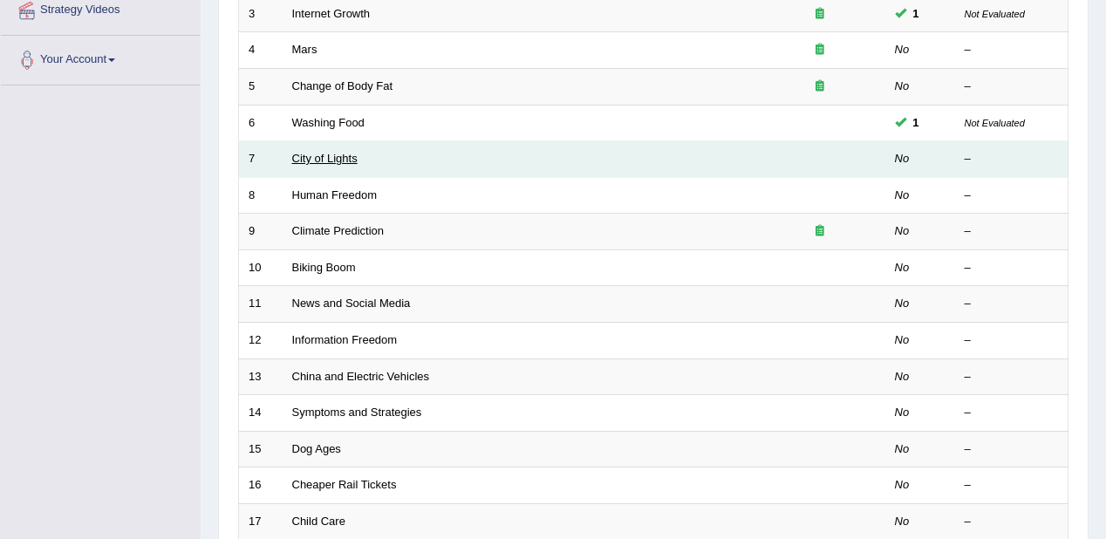
click at [311, 152] on link "City of Lights" at bounding box center [324, 158] width 65 height 13
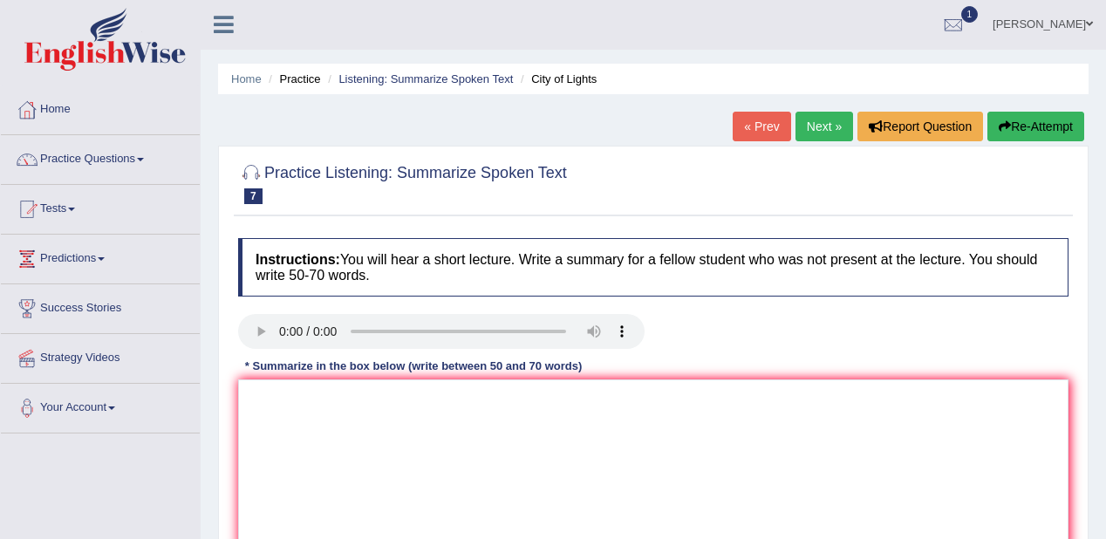
scroll to position [209, 0]
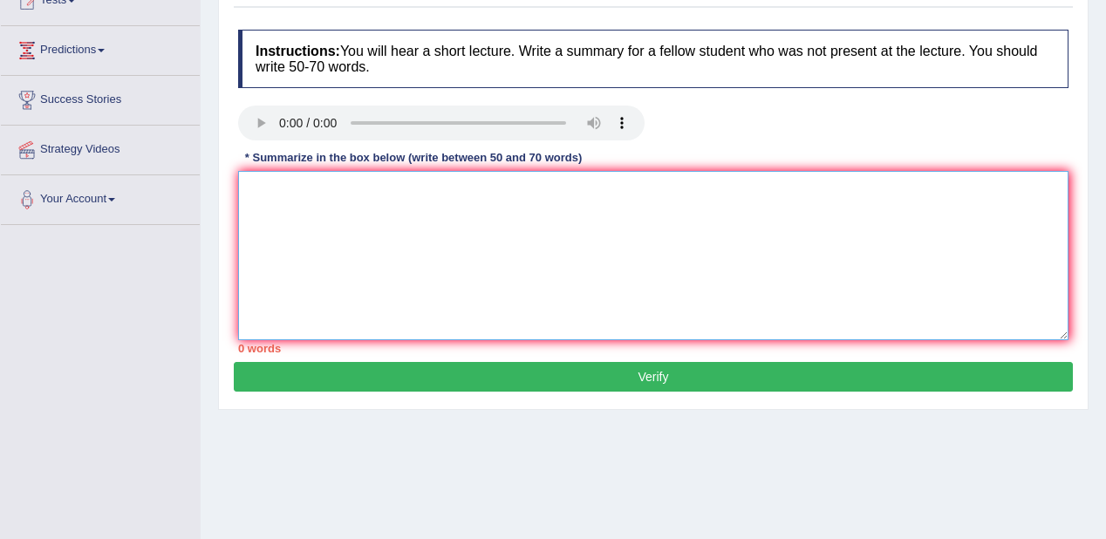
click at [294, 199] on textarea at bounding box center [653, 255] width 831 height 169
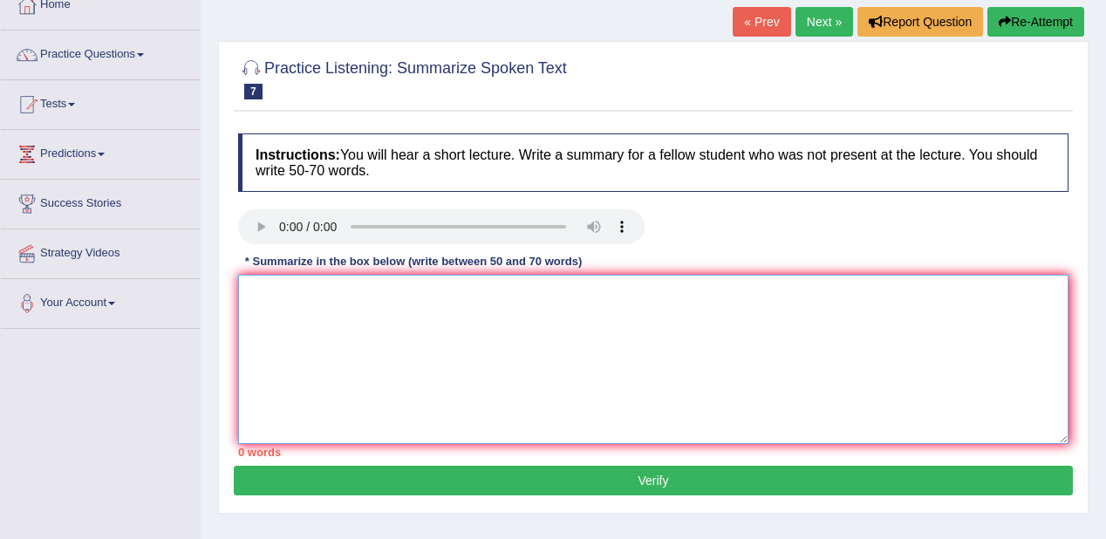
scroll to position [70, 0]
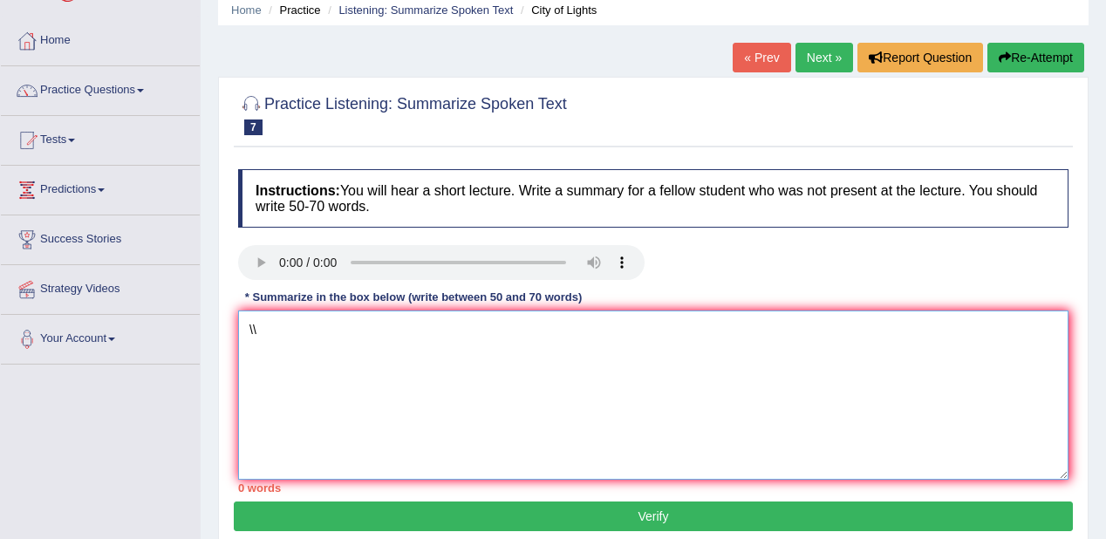
drag, startPoint x: 268, startPoint y: 316, endPoint x: 276, endPoint y: 325, distance: 12.4
click at [276, 325] on textarea "\\" at bounding box center [653, 395] width 831 height 169
type textarea "\"
click at [903, 399] on textarea at bounding box center [653, 395] width 831 height 169
click at [288, 325] on textarea at bounding box center [653, 395] width 831 height 169
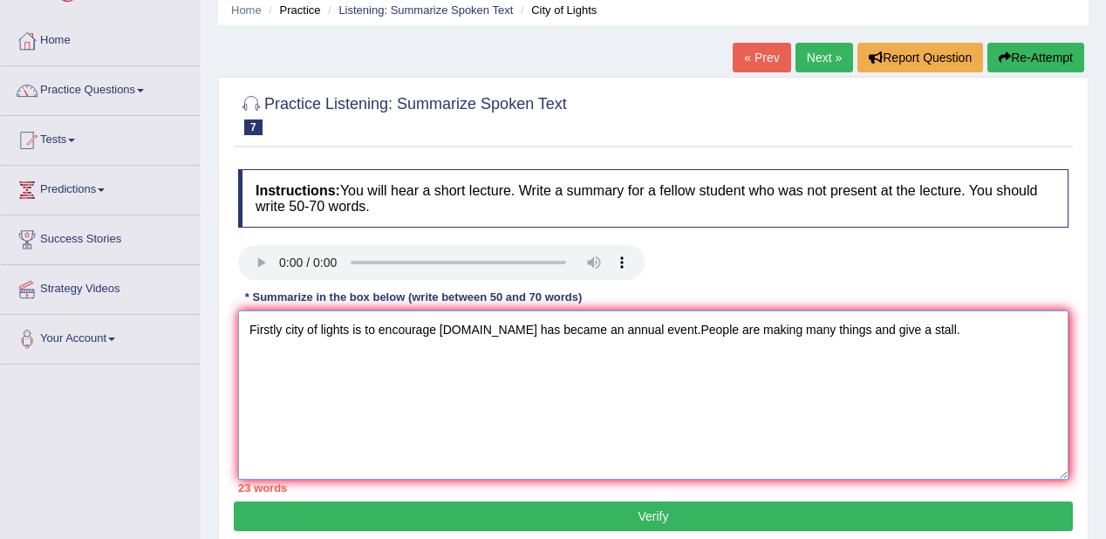
click at [648, 329] on textarea "Firstly city of lights is to encourage [DOMAIN_NAME] has became an annual event…" at bounding box center [653, 395] width 831 height 169
click at [964, 333] on textarea "Firstly city of lights is to encourage [DOMAIN_NAME] has became an annual event…" at bounding box center [653, 395] width 831 height 169
click at [284, 352] on textarea "Firstly city of lights is to encourage [DOMAIN_NAME] has became an annual event…" at bounding box center [653, 395] width 831 height 169
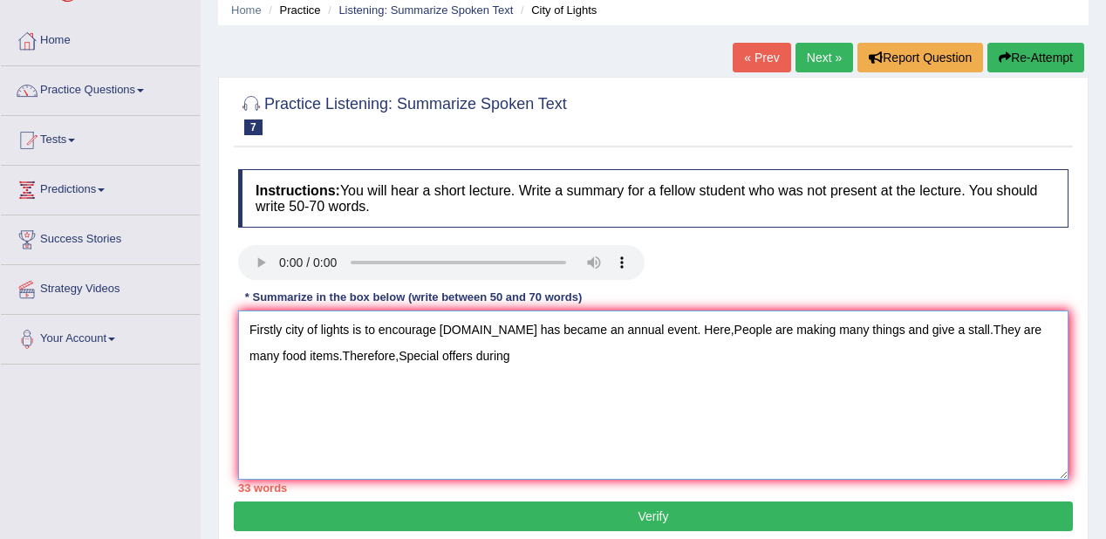
click at [345, 349] on textarea "Firstly city of lights is to encourage [DOMAIN_NAME] has became an annual event…" at bounding box center [653, 395] width 831 height 169
click at [482, 359] on textarea "Firstly city of lights is to encourage [DOMAIN_NAME] has became an annual event…" at bounding box center [653, 395] width 831 height 169
click at [412, 352] on textarea "Firstly city of lights is to encourage [DOMAIN_NAME] has became an annual event…" at bounding box center [653, 395] width 831 height 169
click at [546, 361] on textarea "Firstly city of lights is to encourage [DOMAIN_NAME] has became an annual event…" at bounding box center [653, 395] width 831 height 169
click at [281, 353] on textarea "Firstly city of lights is to encourage [DOMAIN_NAME] has became an annual event…" at bounding box center [653, 395] width 831 height 169
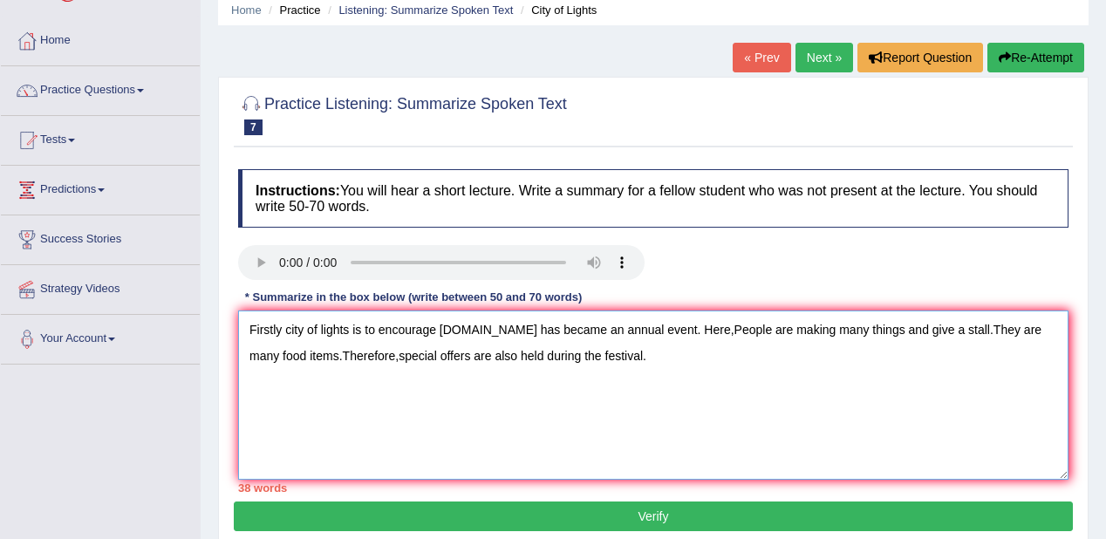
click at [282, 325] on textarea "Firstly city of lights is to encourage [DOMAIN_NAME] has became an annual event…" at bounding box center [653, 395] width 831 height 169
click at [286, 326] on textarea "Firstly, city of lights is to encourage [DOMAIN_NAME] has became an annual even…" at bounding box center [653, 395] width 831 height 169
click at [282, 353] on textarea "Firstly,city of lights is to encourage [DOMAIN_NAME] has became an annual event…" at bounding box center [653, 395] width 831 height 169
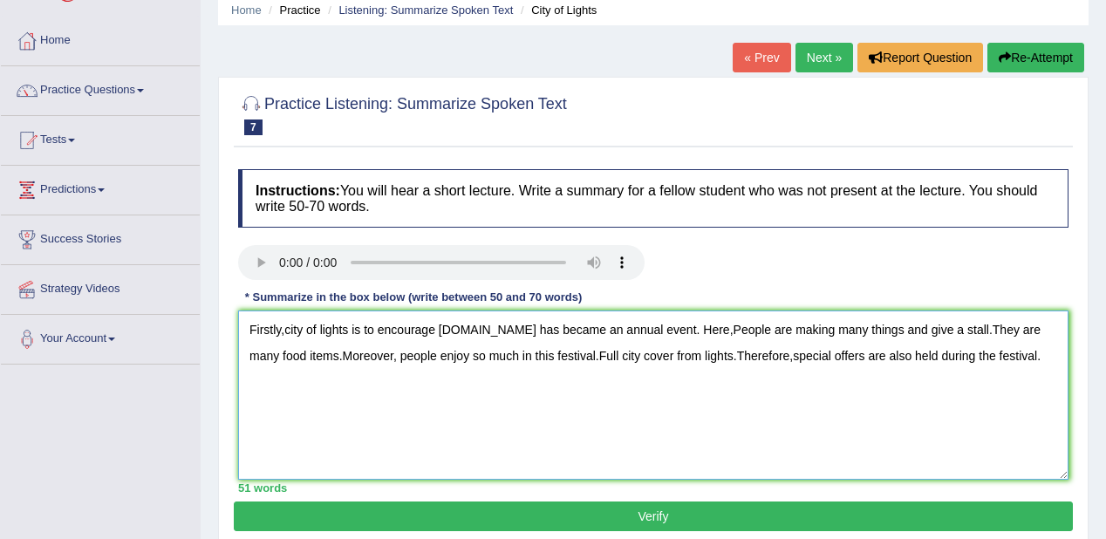
click at [988, 356] on textarea "Firstly,city of lights is to encourage [DOMAIN_NAME] has became an annual event…" at bounding box center [653, 395] width 831 height 169
click at [940, 327] on textarea "Firstly,city of lights is to encourage [DOMAIN_NAME] has became an annual event…" at bounding box center [653, 395] width 831 height 169
click at [981, 322] on textarea "Firstly,city of lights is to encourage [DOMAIN_NAME] has became an annual event…" at bounding box center [653, 395] width 831 height 169
click at [1025, 354] on textarea "Firstly,city of lights is to encourage [DOMAIN_NAME] has became an annual event…" at bounding box center [653, 395] width 831 height 169
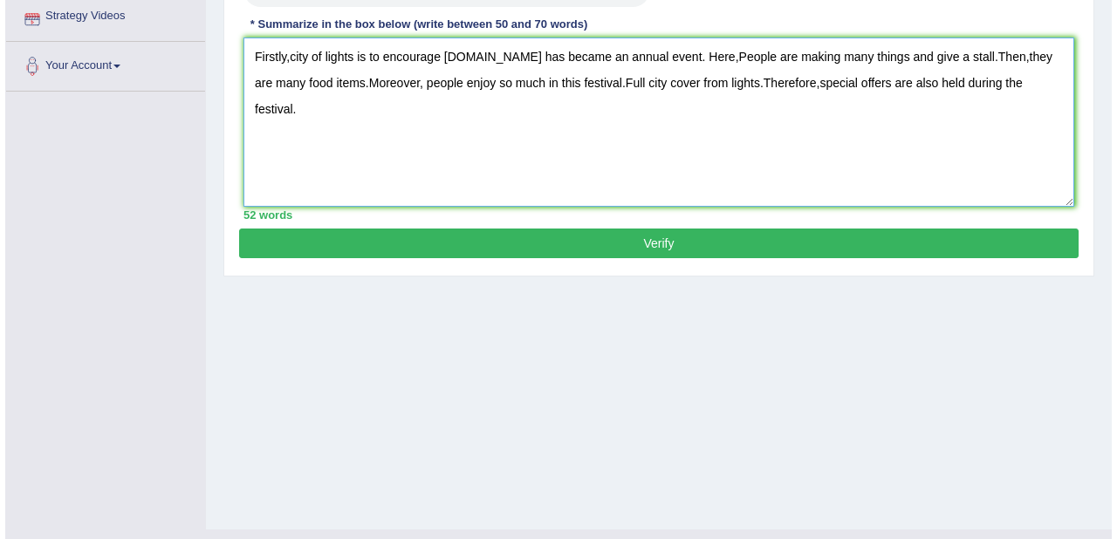
scroll to position [349, 0]
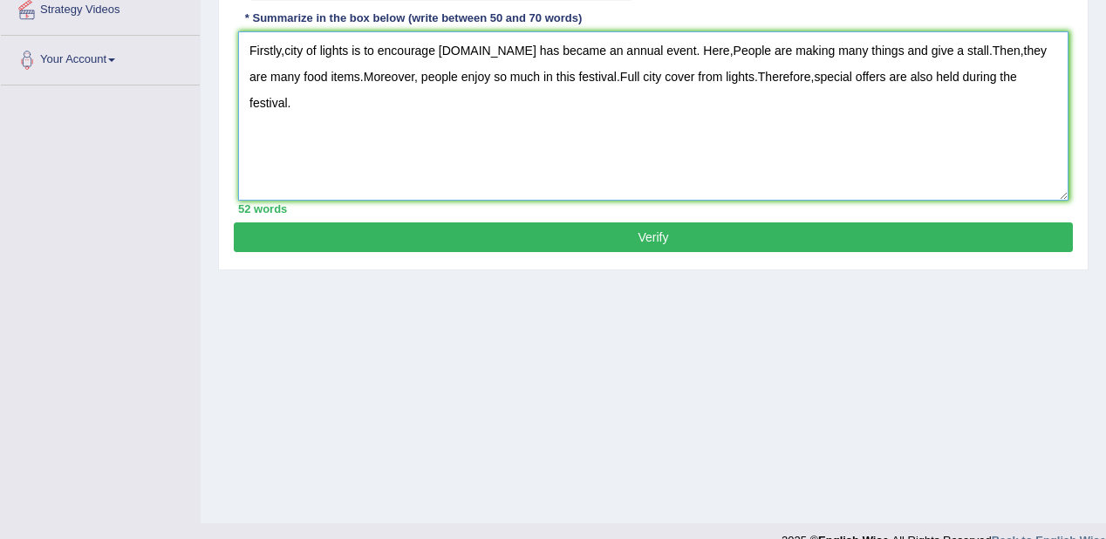
type textarea "Firstly,city of lights is to encourage [DOMAIN_NAME] has became an annual event…"
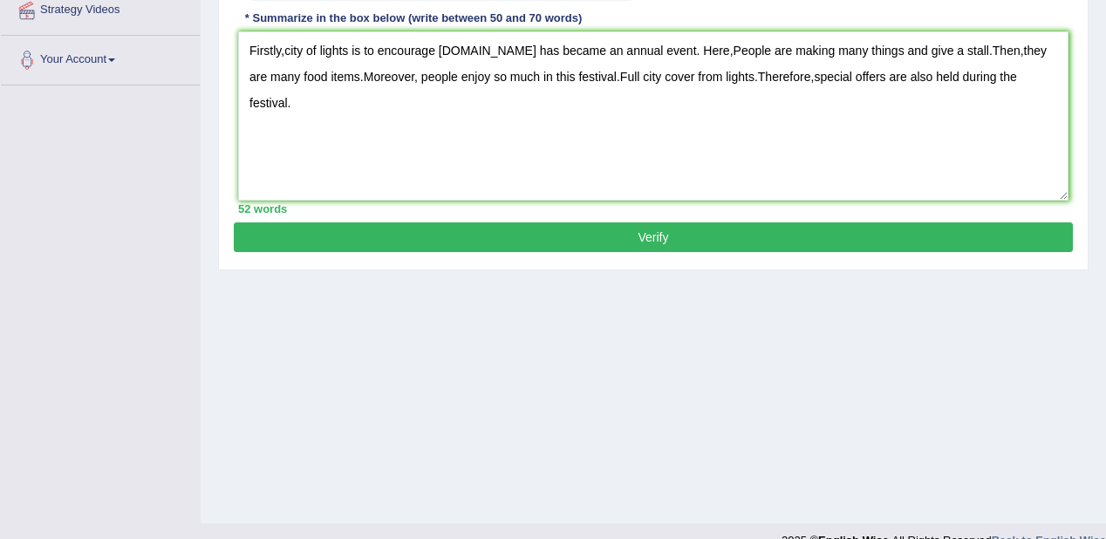
click at [660, 238] on button "Verify" at bounding box center [653, 237] width 839 height 30
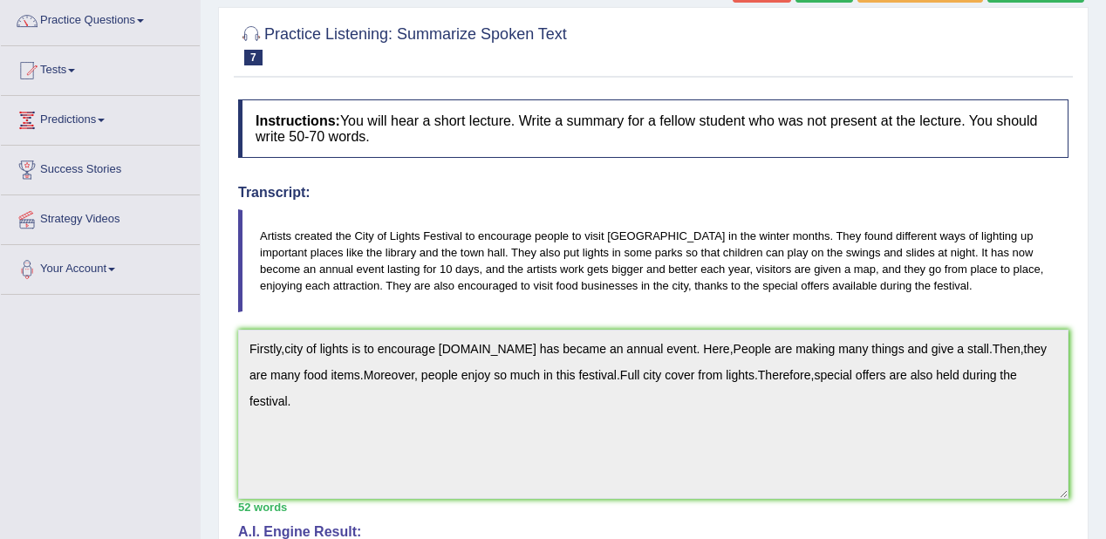
scroll to position [0, 0]
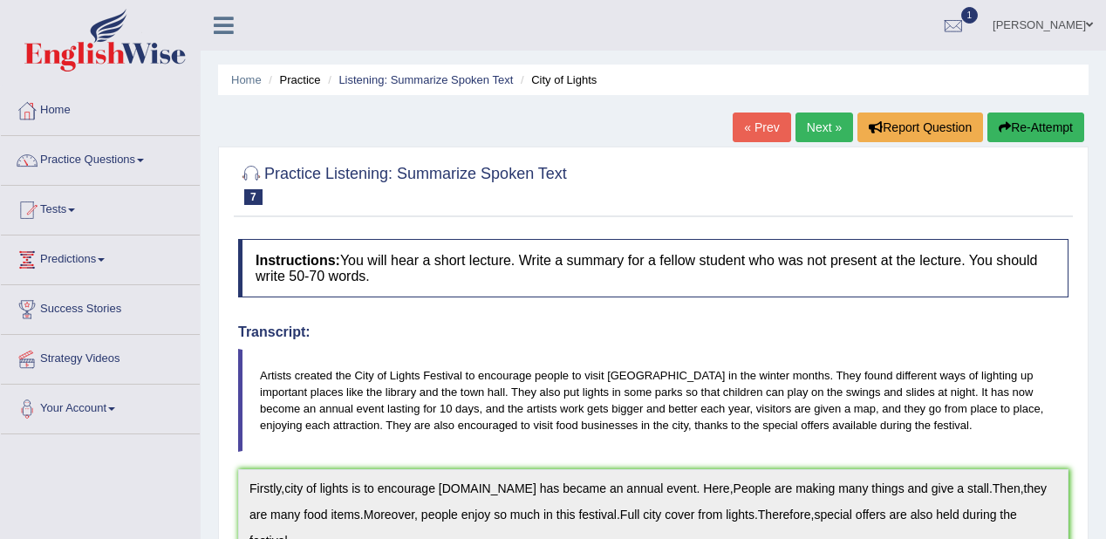
click at [803, 120] on link "Next »" at bounding box center [825, 128] width 58 height 30
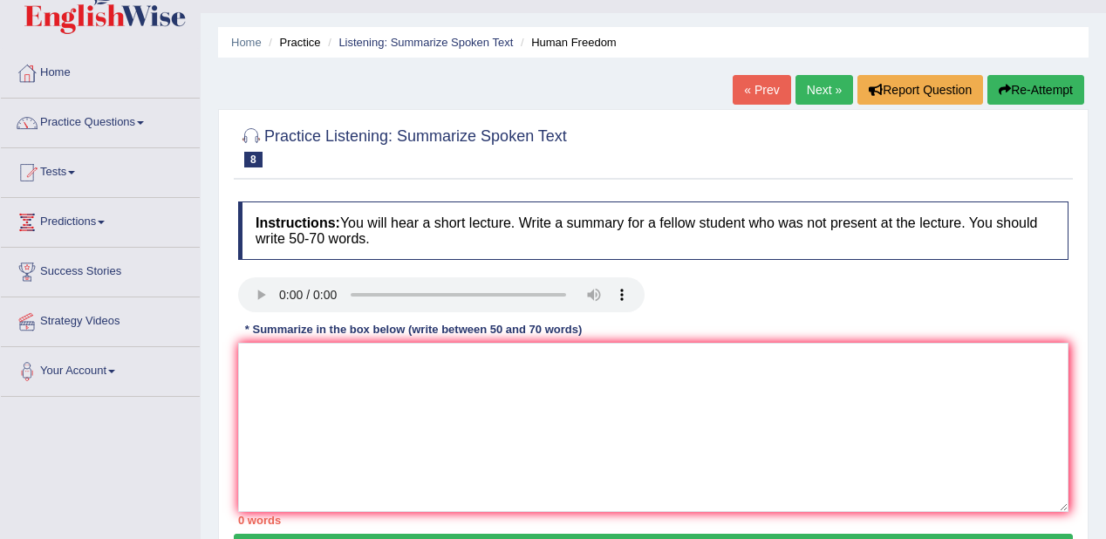
scroll to position [70, 0]
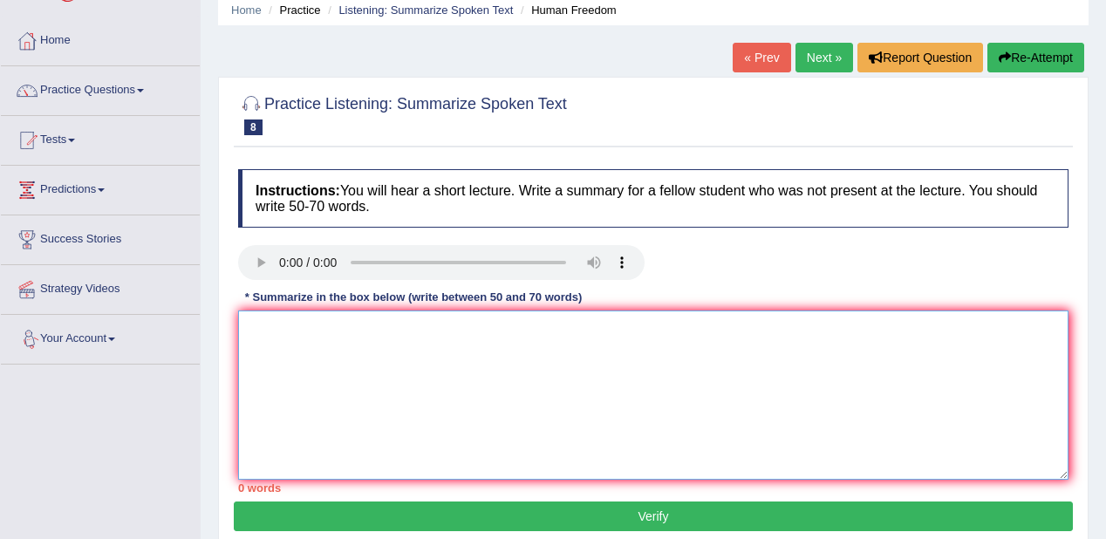
click at [256, 359] on textarea at bounding box center [653, 395] width 831 height 169
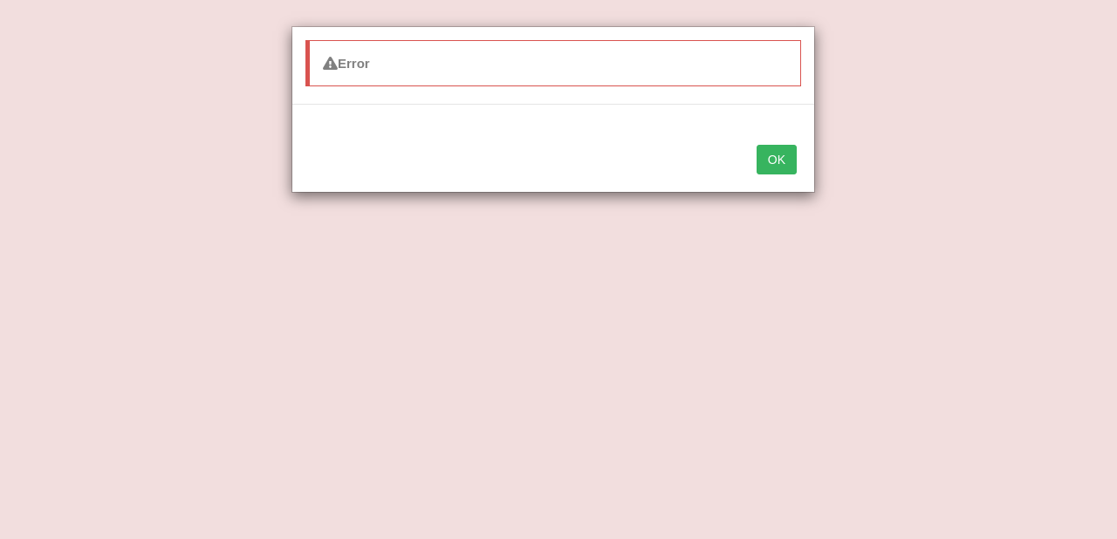
click at [788, 160] on button "OK" at bounding box center [776, 160] width 40 height 30
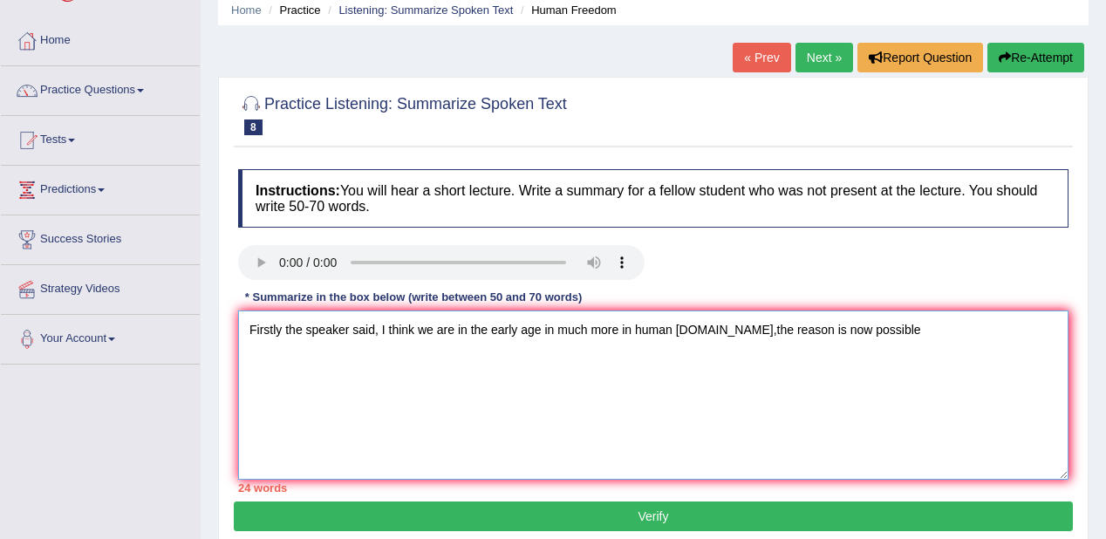
click at [951, 315] on textarea "Firstly the speaker said, I think we are in the early age in much more in human…" at bounding box center [653, 395] width 831 height 169
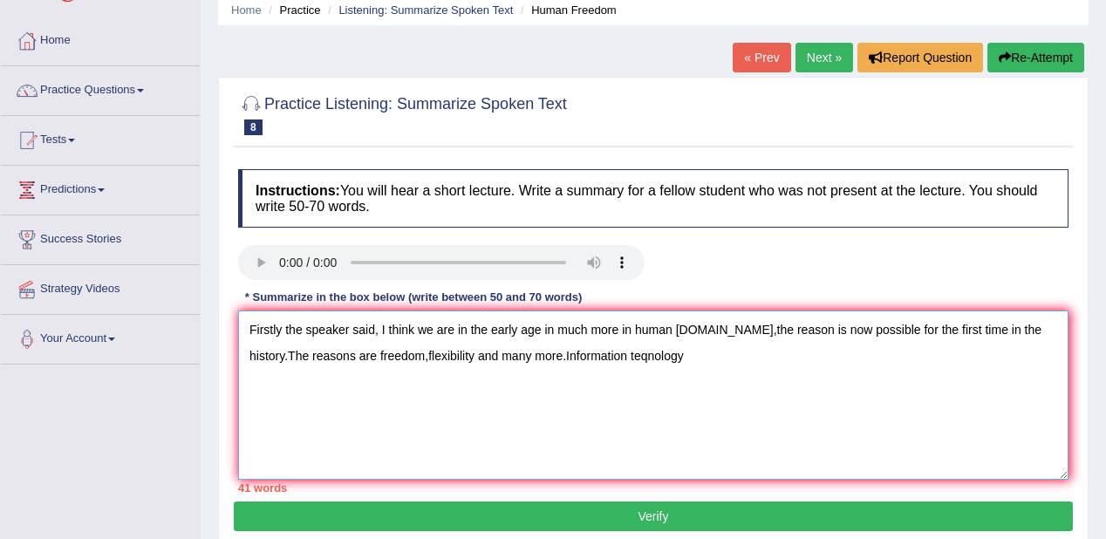
click at [649, 352] on textarea "Firstly the speaker said, I think we are in the early age in much more in human…" at bounding box center [653, 395] width 831 height 169
click at [745, 349] on textarea "Firstly the speaker said, I think we are in the early age in much more in human…" at bounding box center [653, 395] width 831 height 169
click at [565, 352] on textarea "Firstly the speaker said, I think we are in the early age in much more in human…" at bounding box center [653, 395] width 831 height 169
click at [623, 352] on textarea "Firstly the speaker said, I think we are in the early age in much more in human…" at bounding box center [653, 395] width 831 height 169
drag, startPoint x: 879, startPoint y: 352, endPoint x: 1116, endPoint y: 300, distance: 242.0
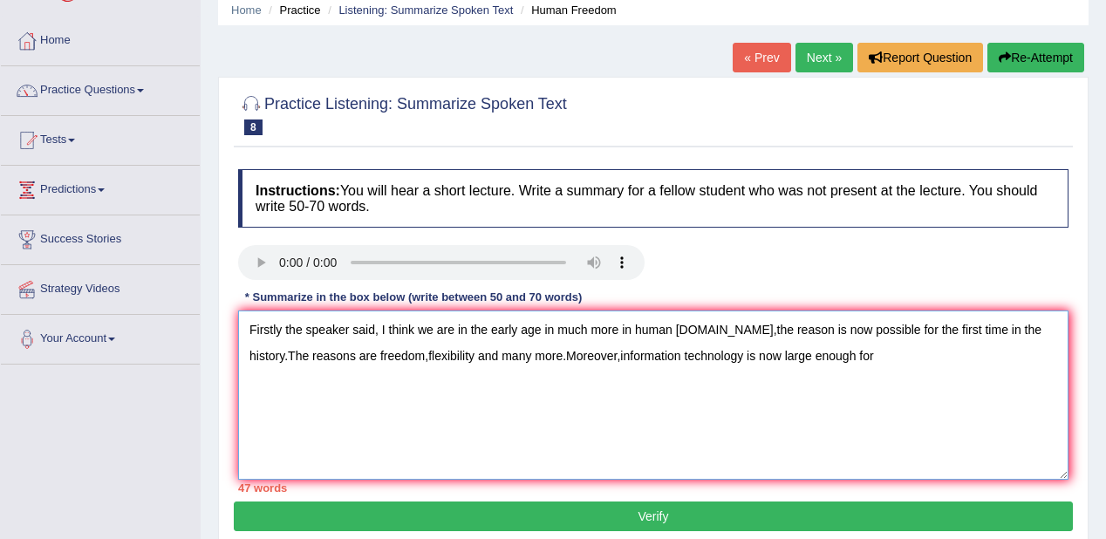
click at [882, 352] on textarea "Firstly the speaker said, I think we are in the early age in much more in human…" at bounding box center [653, 395] width 831 height 169
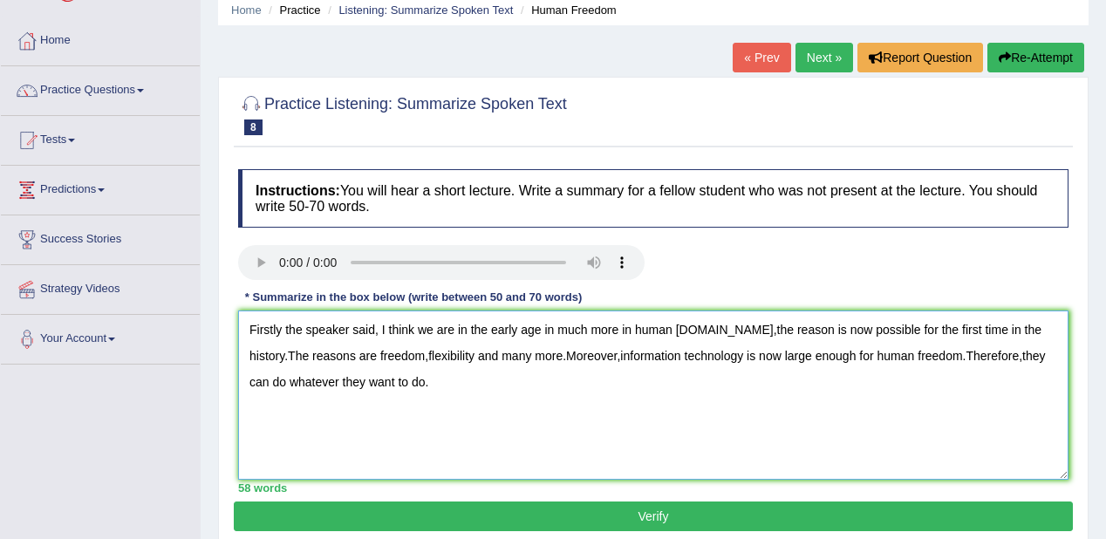
click at [287, 352] on textarea "Firstly the speaker said, I think we are in the early age in much more in human…" at bounding box center [653, 395] width 831 height 169
drag, startPoint x: 320, startPoint y: 352, endPoint x: 410, endPoint y: 375, distance: 92.7
click at [321, 352] on textarea "Firstly the speaker said, I think we are in the early age in much more in human…" at bounding box center [653, 395] width 831 height 169
type textarea "Firstly the speaker said, I think we are in the early age in much more in human…"
drag, startPoint x: 518, startPoint y: 524, endPoint x: 523, endPoint y: 515, distance: 10.9
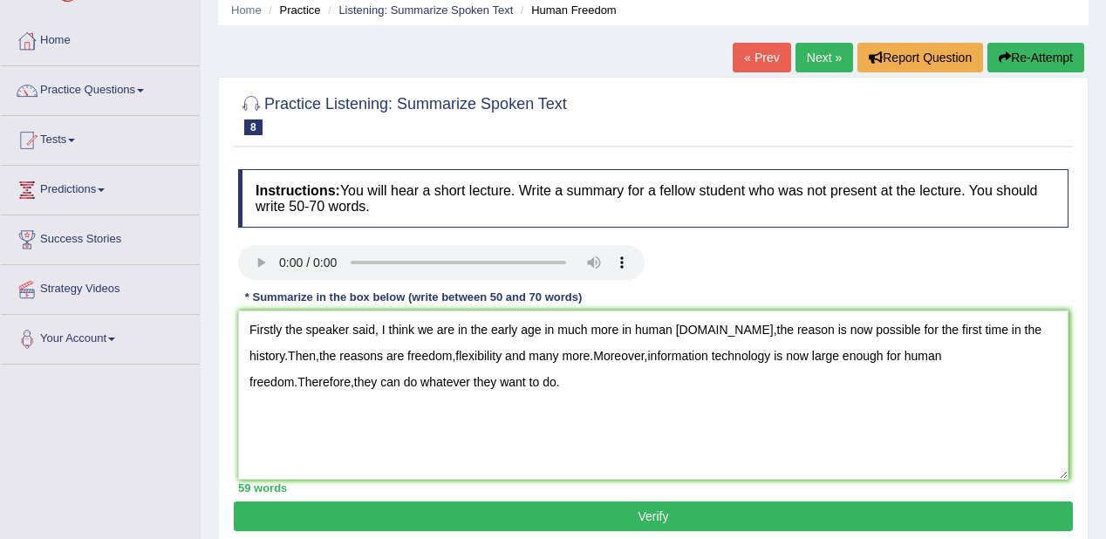
click at [523, 515] on button "Verify" at bounding box center [653, 517] width 839 height 30
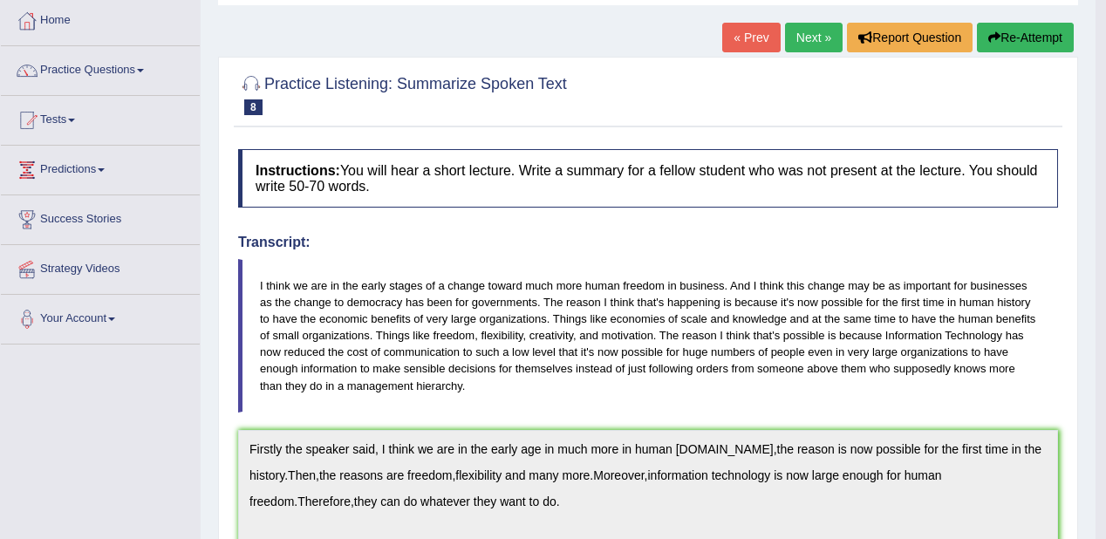
scroll to position [0, 0]
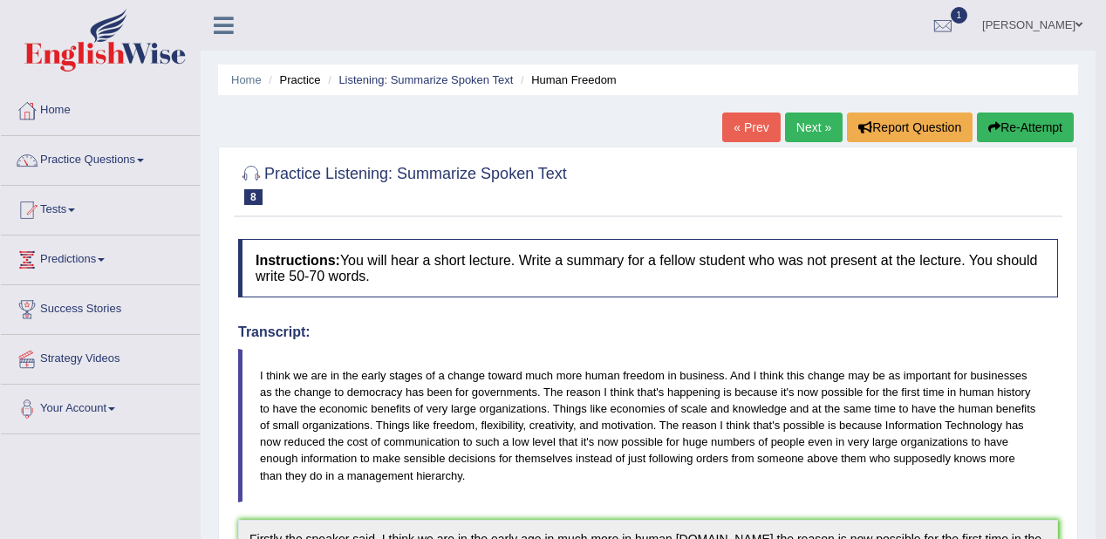
click at [813, 126] on link "Next »" at bounding box center [814, 128] width 58 height 30
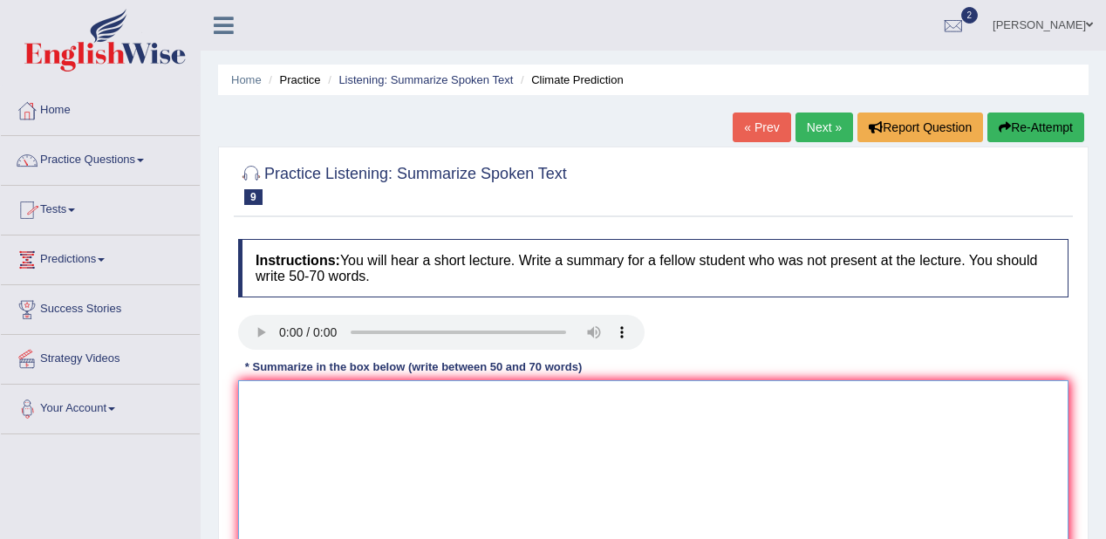
click at [248, 411] on textarea at bounding box center [653, 464] width 831 height 169
click at [586, 509] on textarea at bounding box center [653, 464] width 831 height 169
click at [270, 406] on textarea at bounding box center [653, 464] width 831 height 169
click at [247, 396] on textarea "Researchers predicts that our" at bounding box center [653, 464] width 831 height 169
click at [407, 398] on textarea "Firstly,the speaker said that Researchers predicts that our" at bounding box center [653, 464] width 831 height 169
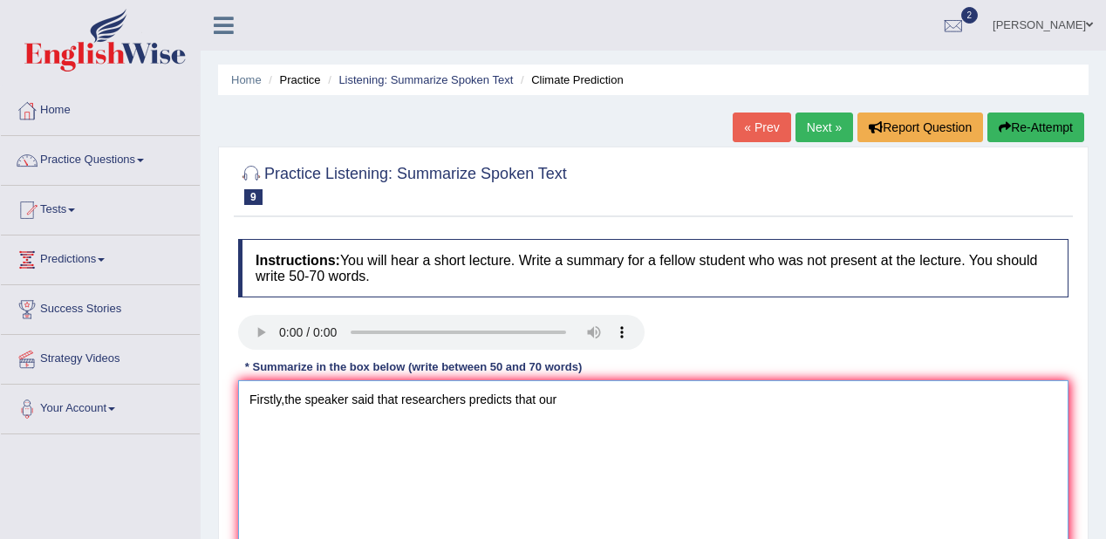
click at [578, 399] on textarea "Firstly,the speaker said that researchers predicts that our" at bounding box center [653, 464] width 831 height 169
click at [825, 427] on textarea "Firstly,the speaker said that researchers predicts that our climates tempreture…" at bounding box center [653, 464] width 831 height 169
click at [397, 391] on textarea "Firstly,the speaker said that researchers predicts that our climates tempreture…" at bounding box center [653, 464] width 831 height 169
click at [403, 394] on textarea "Firstly,the speaker said that, researchers predicts that our climates tempretur…" at bounding box center [653, 464] width 831 height 169
click at [858, 398] on textarea "Firstly,the speaker said that,researchers predicts that our climates tempreture…" at bounding box center [653, 464] width 831 height 169
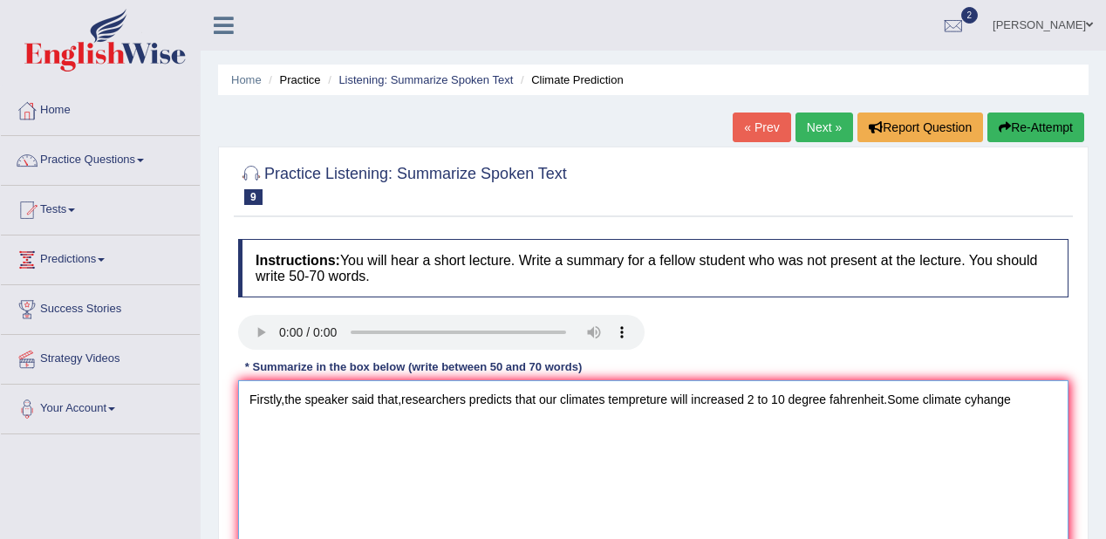
click at [967, 394] on textarea "Firstly,the speaker said that,researchers predicts that our climates tempreture…" at bounding box center [653, 464] width 831 height 169
click at [977, 403] on textarea "Firstly,the speaker said that,researchers predicts that our climates tempreture…" at bounding box center [653, 464] width 831 height 169
click at [1034, 427] on textarea "Firstly,the speaker said that,researchers predicts that our climates tempreture…" at bounding box center [653, 464] width 831 height 169
click at [918, 397] on textarea "Firstly,the speaker said that,researchers predicts that our climates tempreture…" at bounding box center [653, 464] width 831 height 169
click at [412, 433] on textarea "Firstly,the speaker said that,researchers predicts that our climates tempreture…" at bounding box center [653, 464] width 831 height 169
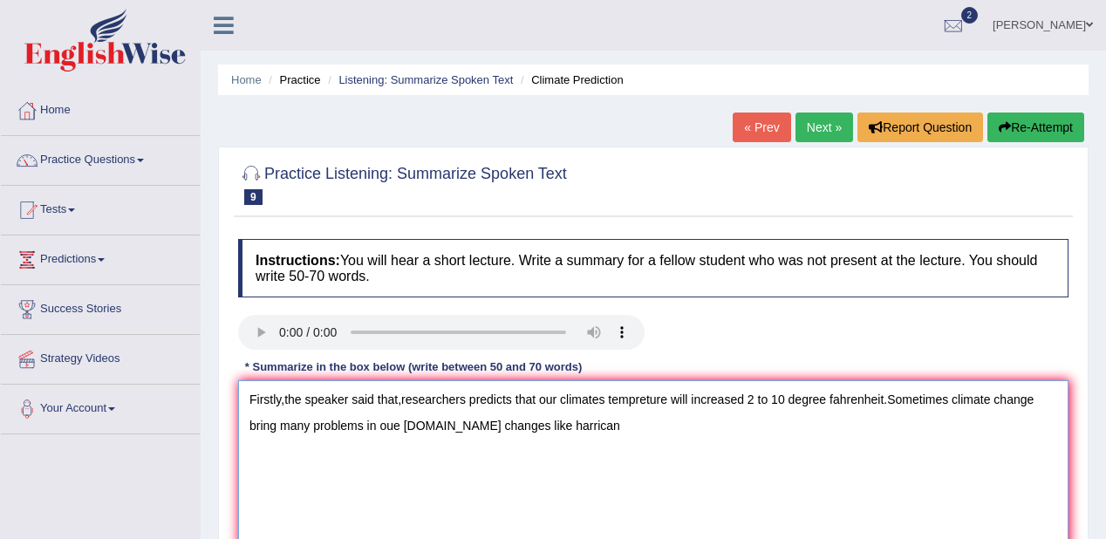
drag, startPoint x: 563, startPoint y: 421, endPoint x: 585, endPoint y: 412, distance: 23.8
click at [564, 421] on textarea "Firstly,the speaker said that,researchers predicts that our climates tempreture…" at bounding box center [653, 464] width 831 height 169
click at [598, 426] on textarea "Firstly,the speaker said that,researchers predicts that our climates tempreture…" at bounding box center [653, 464] width 831 height 169
drag, startPoint x: 428, startPoint y: 549, endPoint x: 775, endPoint y: 459, distance: 357.8
click at [846, 459] on textarea "Firstly,the speaker said that,researchers predicts that our climates tempreture…" at bounding box center [653, 464] width 831 height 169
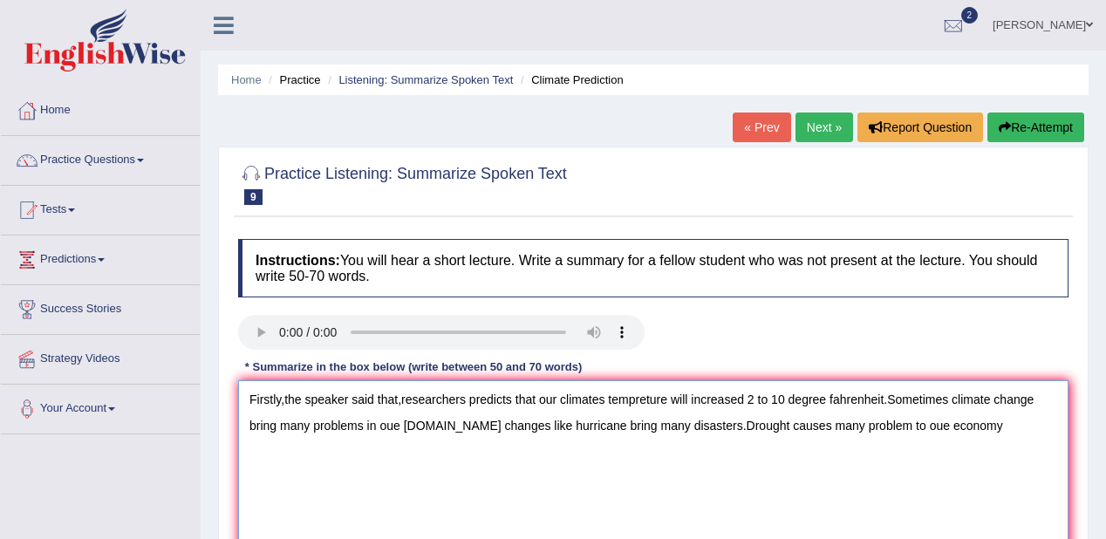
click at [927, 424] on textarea "Firstly,the speaker said that,researchers predicts that our climates tempreture…" at bounding box center [653, 464] width 831 height 169
click at [1011, 434] on textarea "Firstly,the speaker said that,researchers predicts that our climates tempreture…" at bounding box center [653, 464] width 831 height 169
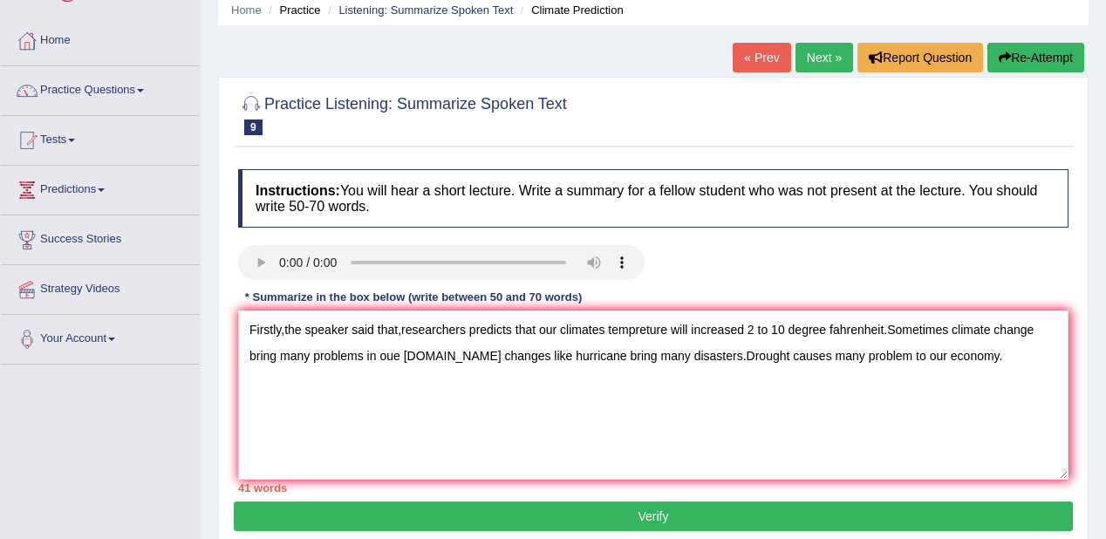
scroll to position [70, 0]
click at [988, 356] on textarea "Firstly,the speaker said that,researchers predicts that our climates tempreture…" at bounding box center [653, 395] width 831 height 169
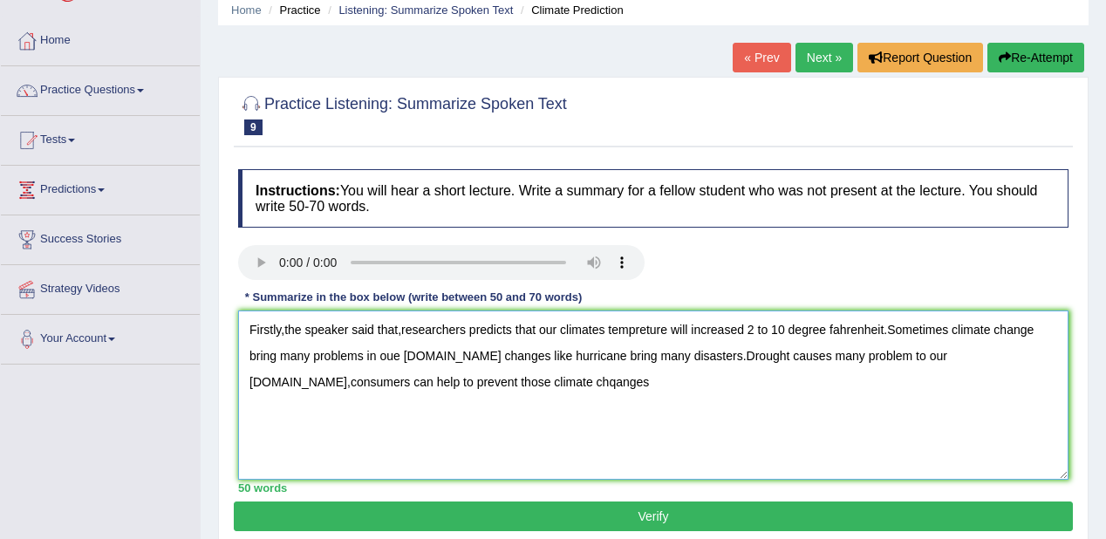
click at [597, 380] on textarea "Firstly,the speaker said that,researchers predicts that our climates tempreture…" at bounding box center [653, 395] width 831 height 169
click at [691, 386] on textarea "Firstly,the speaker said that,researchers predicts that our climates tempreture…" at bounding box center [653, 395] width 831 height 169
click at [596, 379] on textarea "Firstly,the speaker said that,researchers predicts that our climates tempreture…" at bounding box center [653, 395] width 831 height 169
click at [621, 389] on textarea "Firstly,the speaker said that,researchers predicts that our climates tempreture…" at bounding box center [653, 395] width 831 height 169
click at [247, 383] on textarea "Firstly,the speaker said that,researchers predicts that our climates tempreture…" at bounding box center [653, 395] width 831 height 169
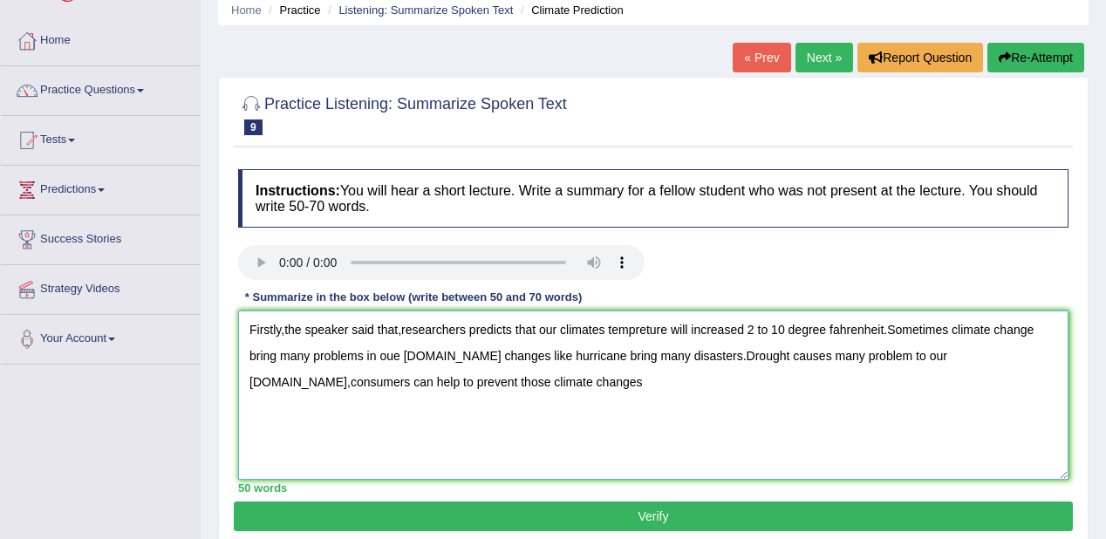
click at [431, 352] on textarea "Firstly,the speaker said that,researchers predicts that our climates tempreture…" at bounding box center [653, 395] width 831 height 169
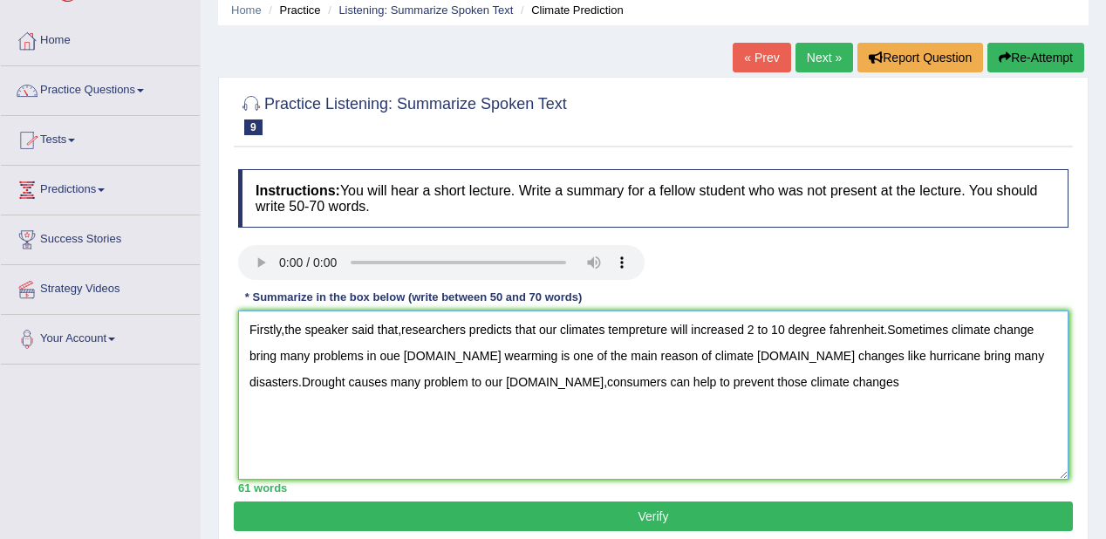
click at [886, 384] on textarea "Firstly,the speaker said that,researchers predicts that our climates tempreture…" at bounding box center [653, 395] width 831 height 169
click at [433, 352] on textarea "Firstly,the speaker said that,researchers predicts that our climates tempreture…" at bounding box center [653, 395] width 831 height 169
click at [470, 356] on textarea "Firstly,the speaker said that,researchers predicts that our climates tempreture…" at bounding box center [653, 395] width 831 height 169
click at [586, 380] on textarea "Firstly,the speaker said that,researchers predicts that our climates tempreture…" at bounding box center [653, 395] width 831 height 169
click at [792, 352] on textarea "Firstly,the speaker said that,researchers predicts that our climates tempreture…" at bounding box center [653, 395] width 831 height 169
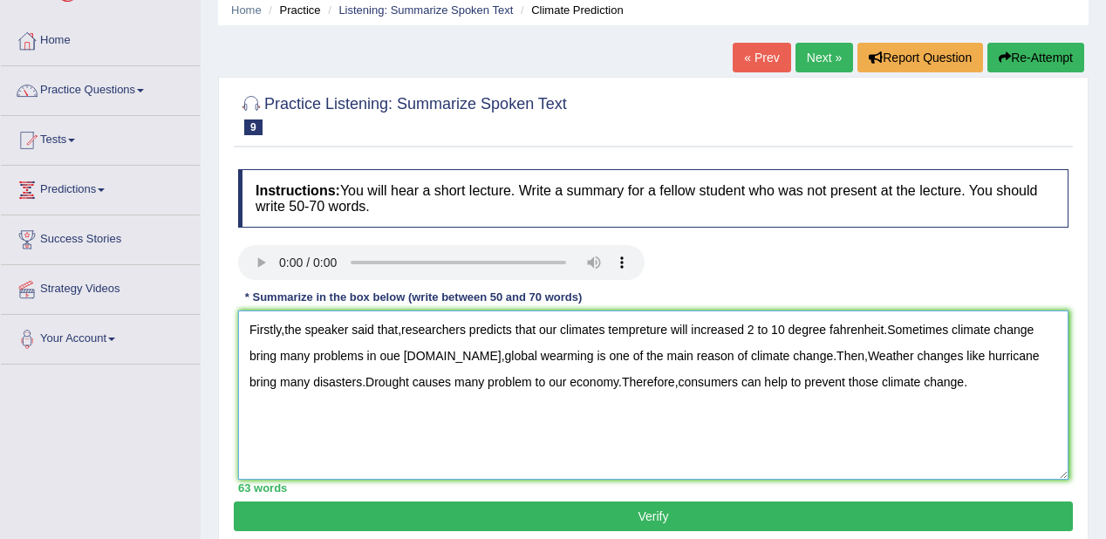
click at [838, 354] on textarea "Firstly,the speaker said that,researchers predicts that our climates tempreture…" at bounding box center [653, 395] width 831 height 169
click at [817, 412] on textarea "Firstly,the speaker said that,researchers predicts that our climates tempreture…" at bounding box center [653, 395] width 831 height 169
type textarea "Firstly,the speaker said that,researchers predicts that our climates tempreture…"
click at [614, 502] on button "Verify" at bounding box center [653, 517] width 839 height 30
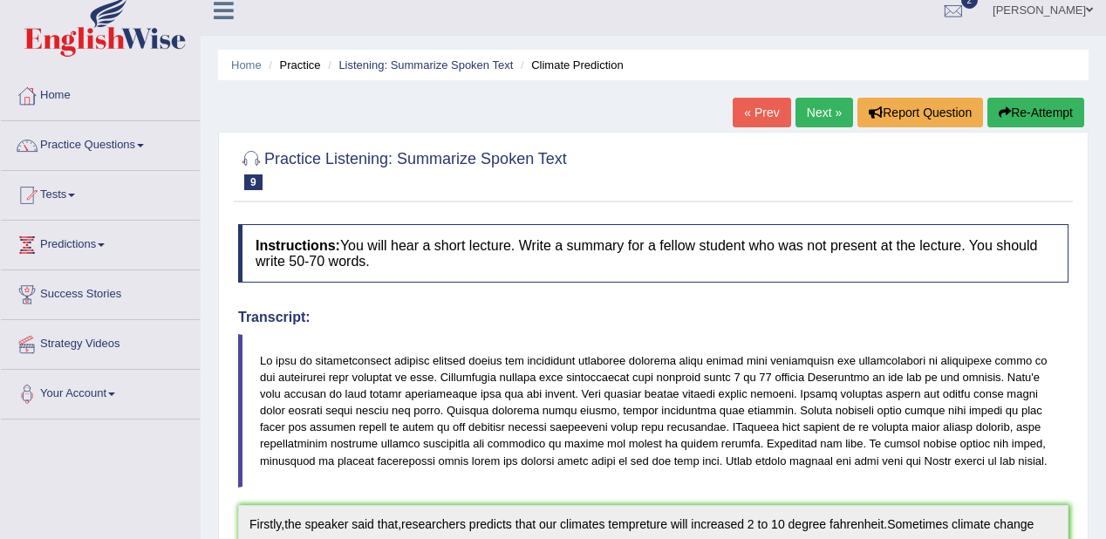
scroll to position [0, 0]
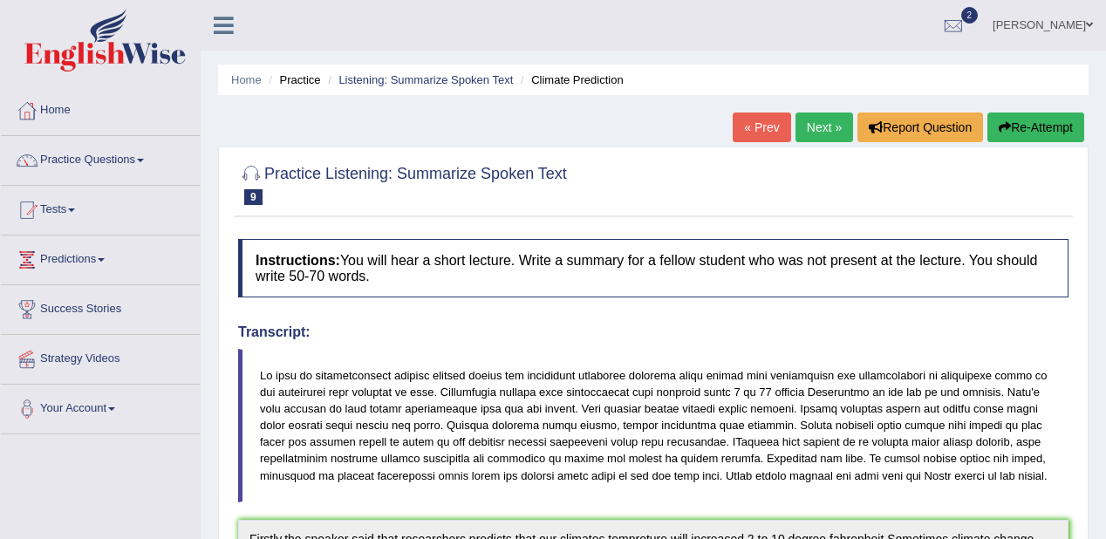
click at [800, 132] on link "Next »" at bounding box center [825, 128] width 58 height 30
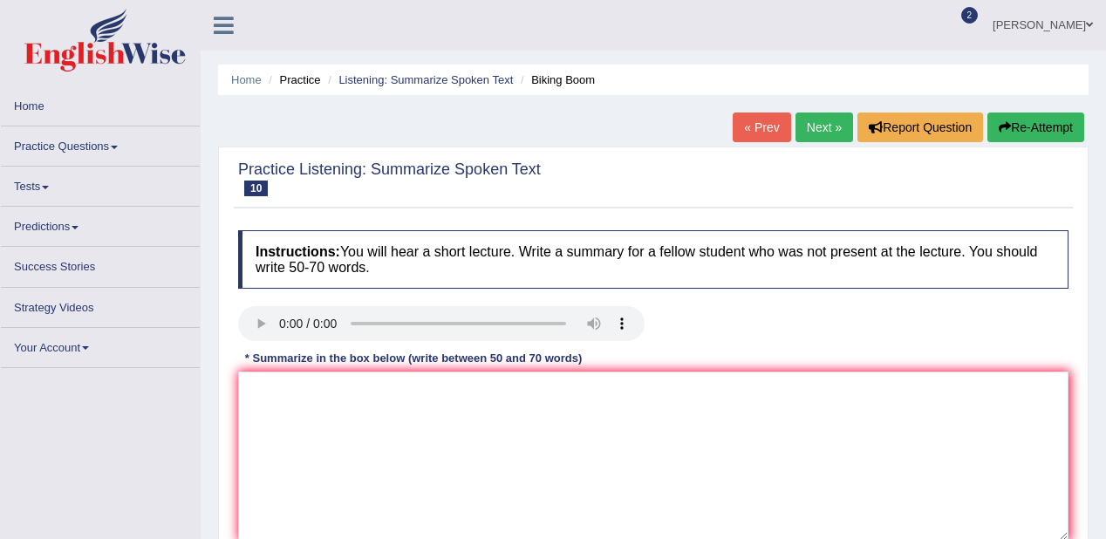
click at [823, 135] on link "Next »" at bounding box center [825, 128] width 58 height 30
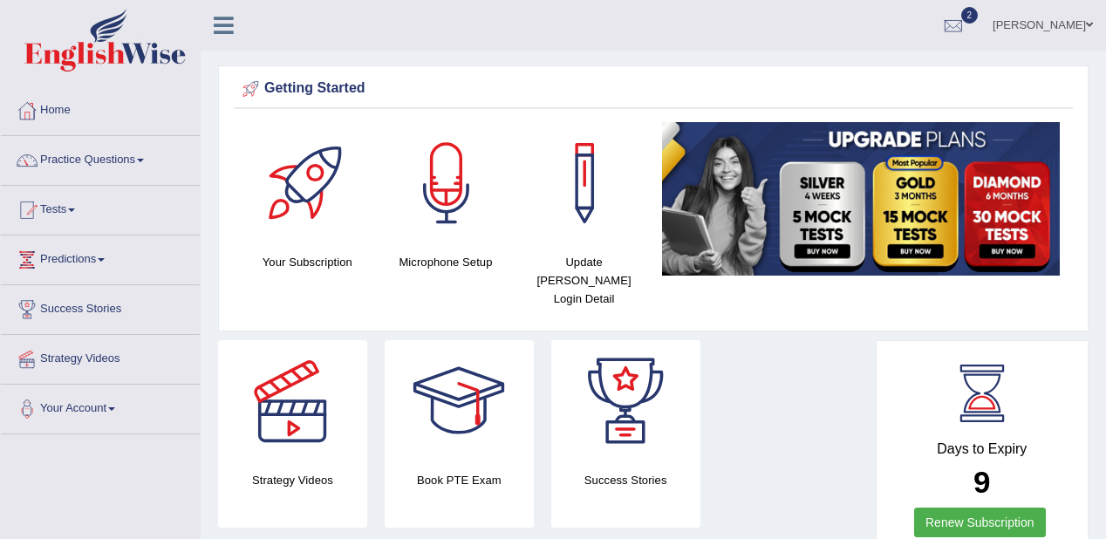
drag, startPoint x: 797, startPoint y: 26, endPoint x: 751, endPoint y: -61, distance: 98.7
click at [751, 0] on html "Toggle navigation Home Practice Questions Speaking Practice Read Aloud Repeat S…" at bounding box center [553, 269] width 1106 height 539
